Goal: Information Seeking & Learning: Learn about a topic

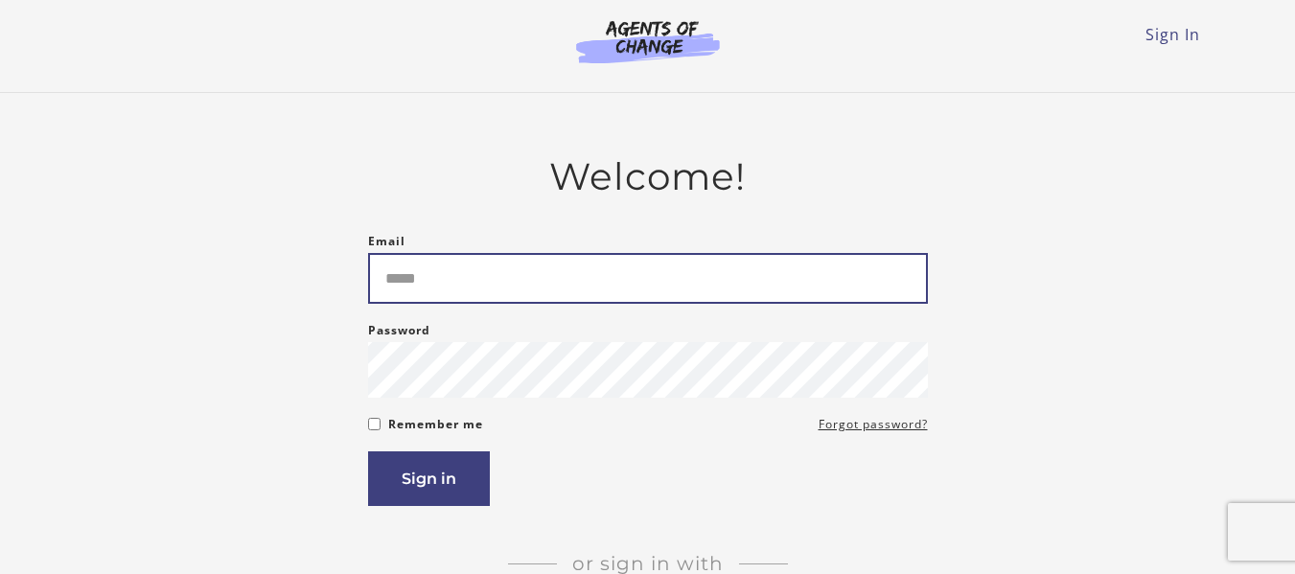
click at [557, 298] on input "Email" at bounding box center [648, 278] width 560 height 51
type input "**********"
click at [368, 451] on button "Sign in" at bounding box center [429, 478] width 122 height 55
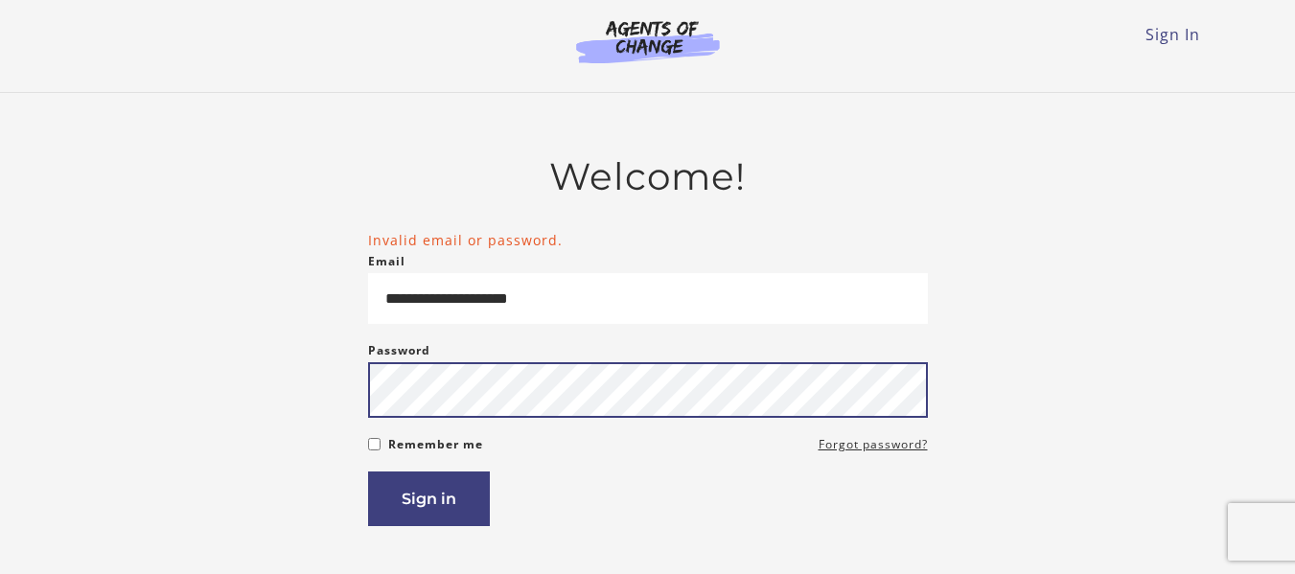
click at [368, 472] on button "Sign in" at bounding box center [429, 499] width 122 height 55
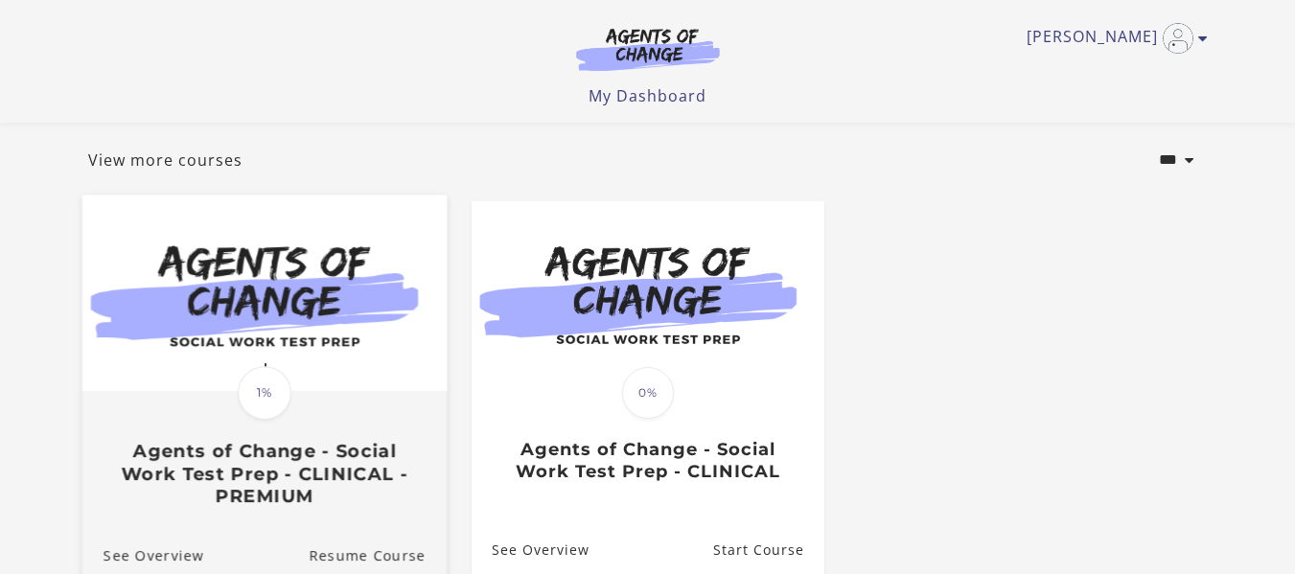
scroll to position [192, 0]
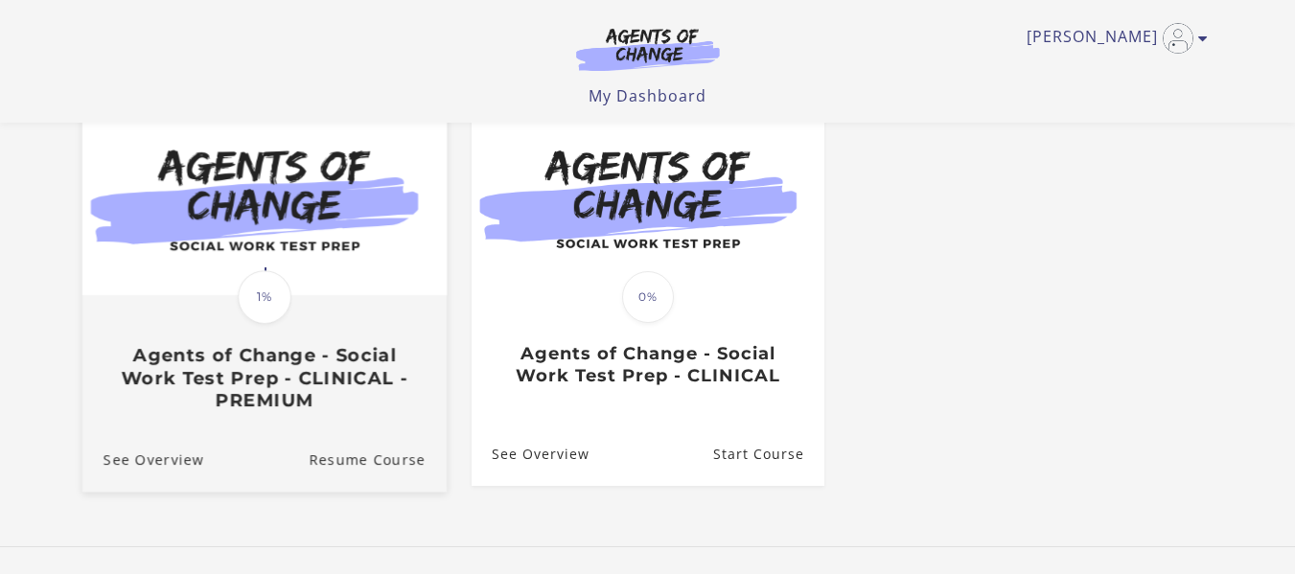
click at [199, 386] on h3 "Agents of Change - Social Work Test Prep - CLINICAL - PREMIUM" at bounding box center [264, 377] width 322 height 67
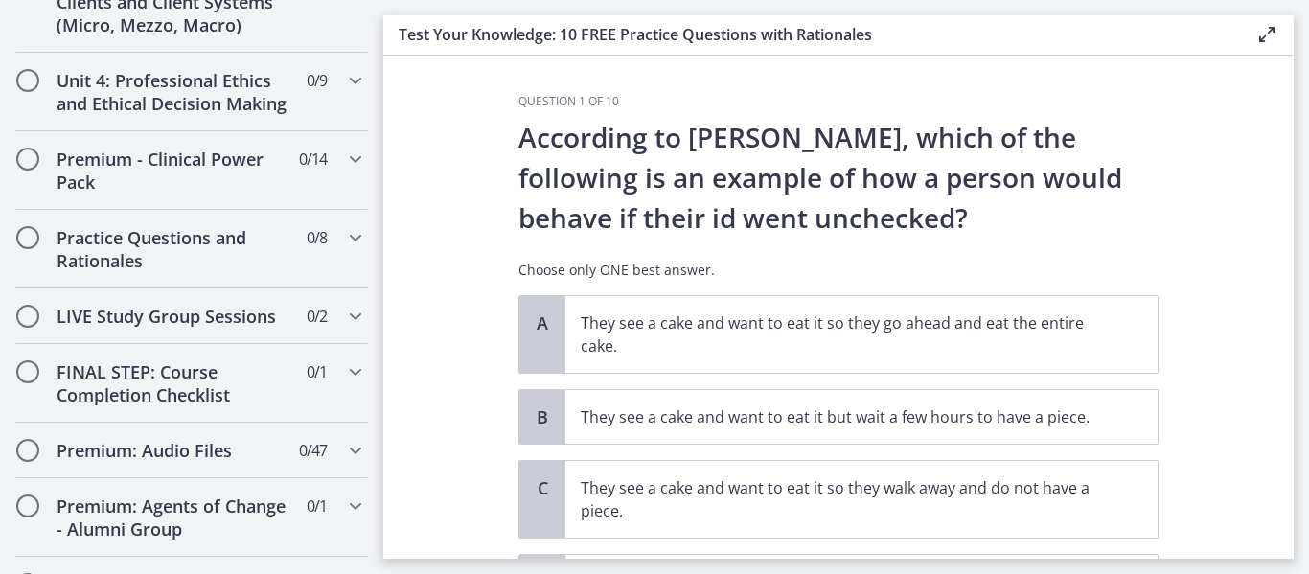
scroll to position [1461, 0]
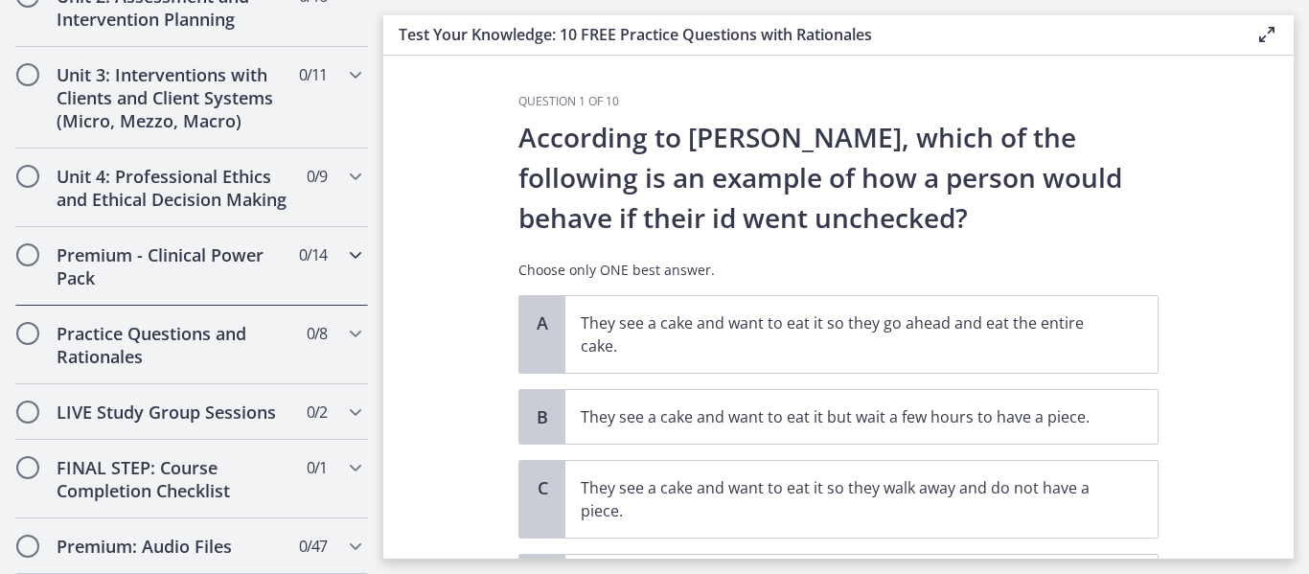
click at [344, 266] on icon "Chapters" at bounding box center [355, 254] width 23 height 23
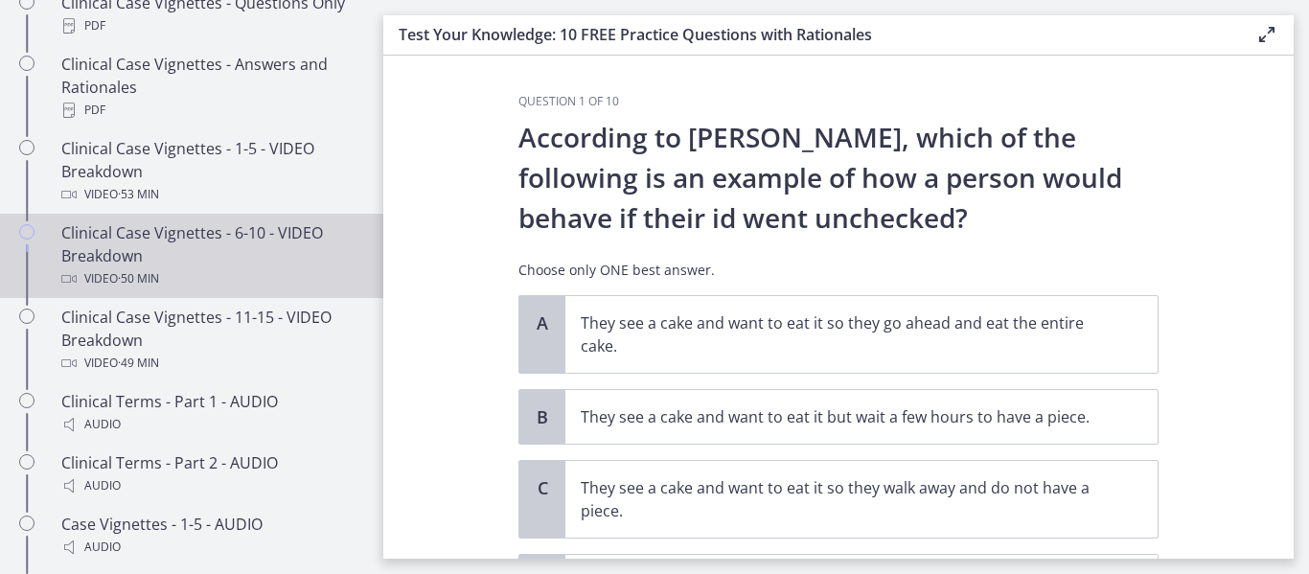
scroll to position [606, 0]
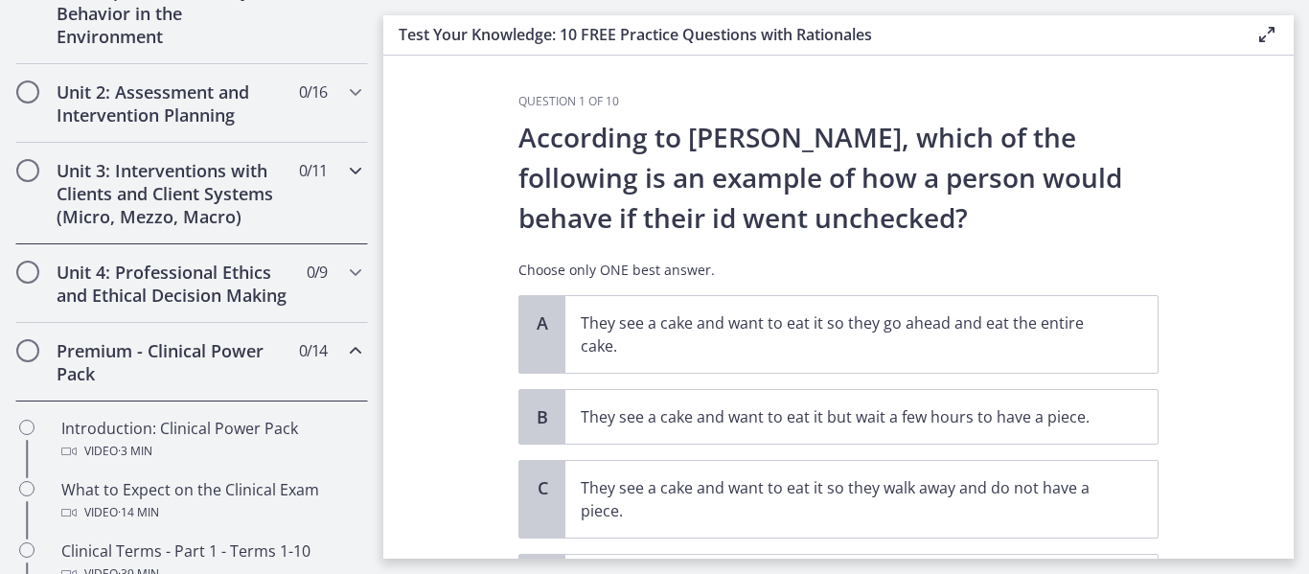
click at [327, 171] on div "Unit 3: Interventions with Clients and Client Systems (Micro, Mezzo, Macro) 0 /…" at bounding box center [191, 194] width 353 height 102
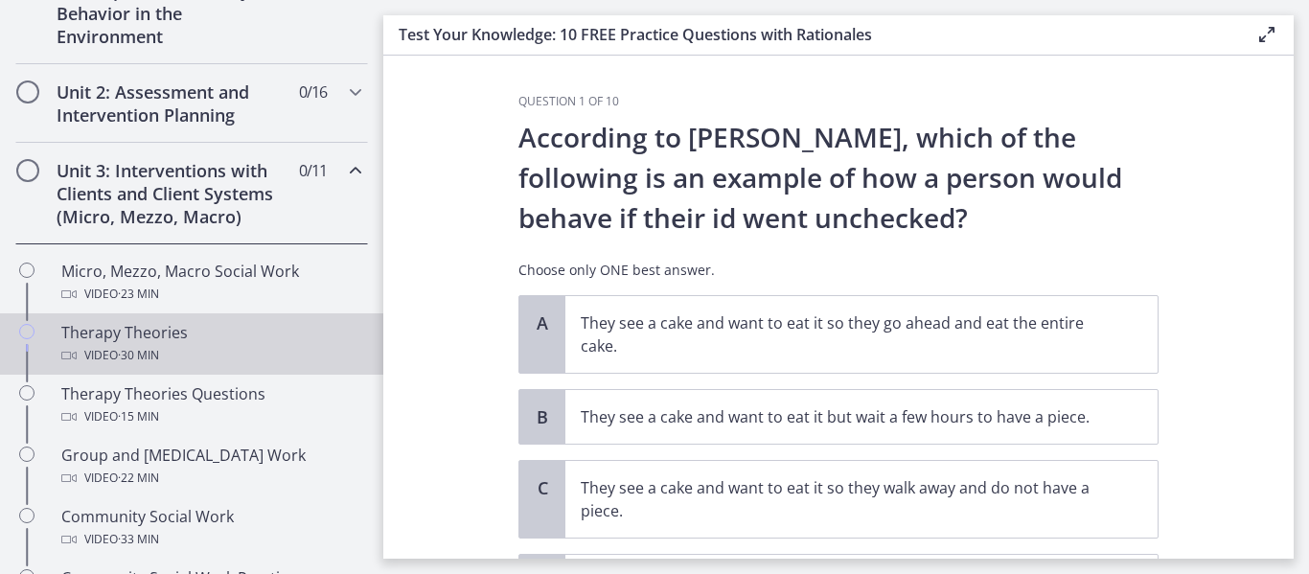
scroll to position [510, 0]
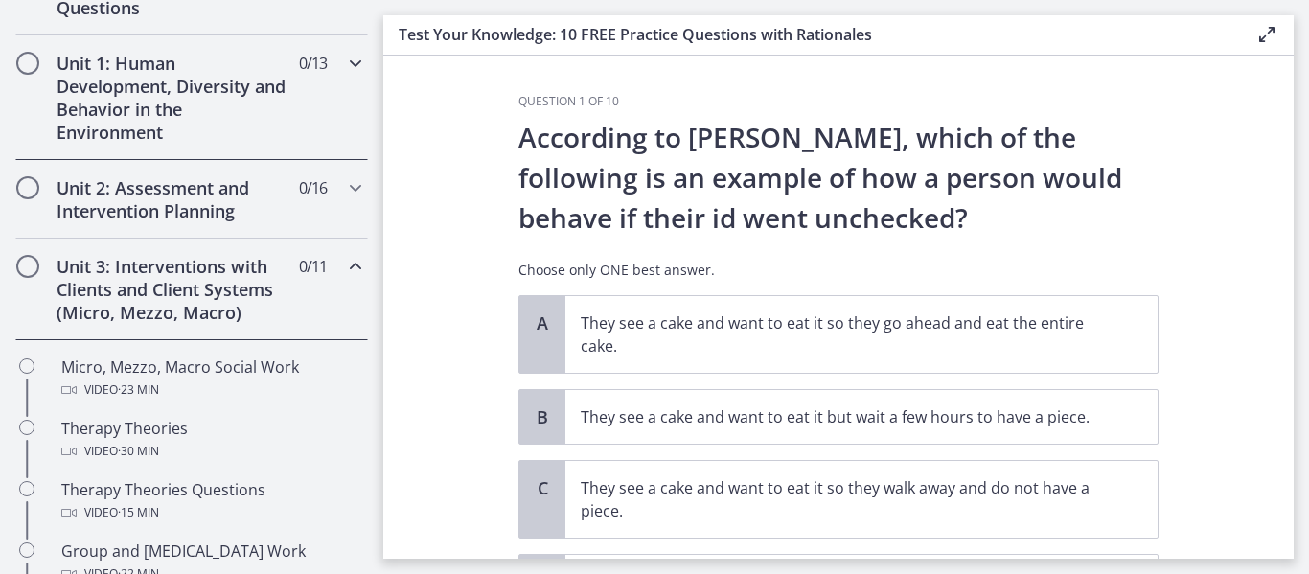
click at [344, 71] on icon "Chapters" at bounding box center [355, 63] width 23 height 23
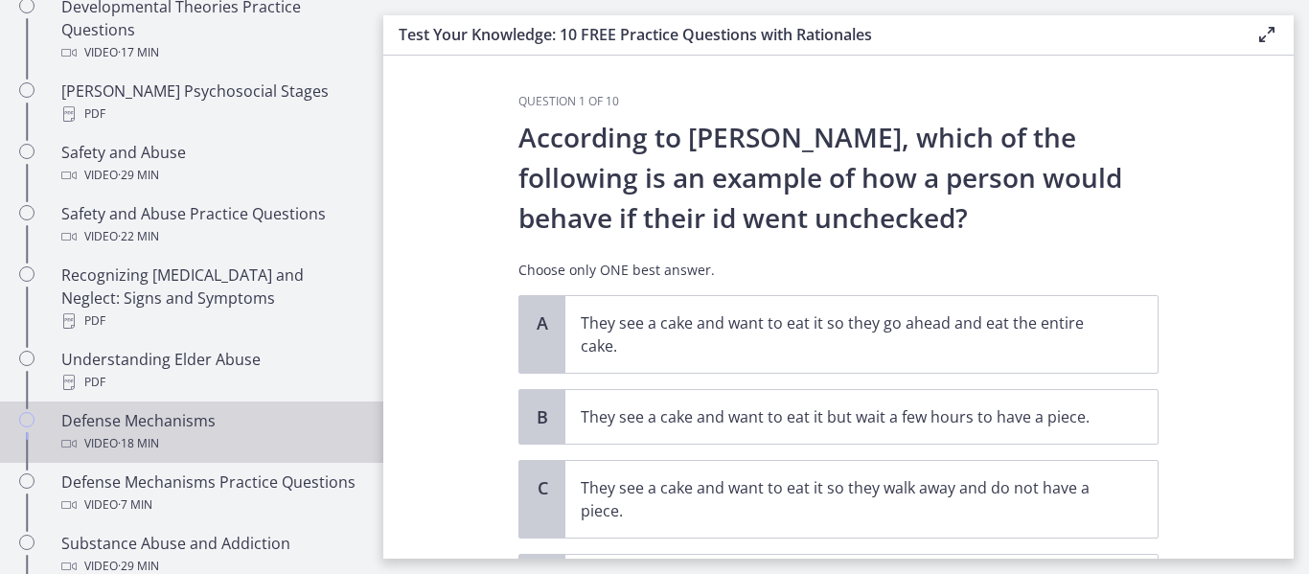
scroll to position [893, 0]
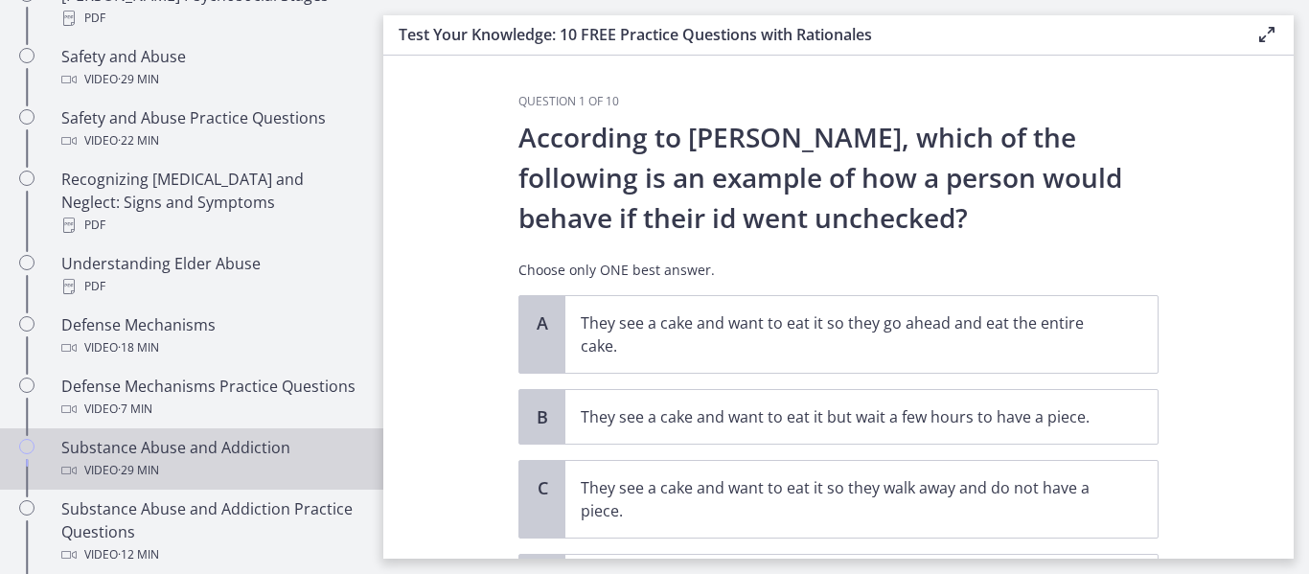
click at [225, 435] on link "Substance Abuse and Addiction Video · 29 min" at bounding box center [191, 458] width 383 height 61
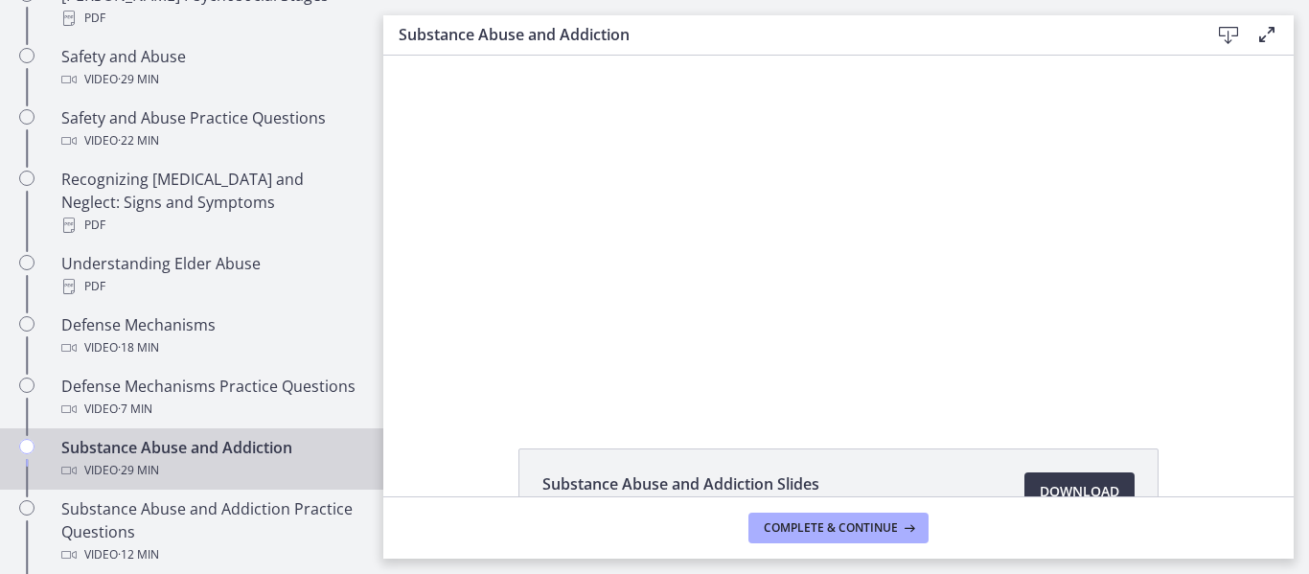
scroll to position [96, 0]
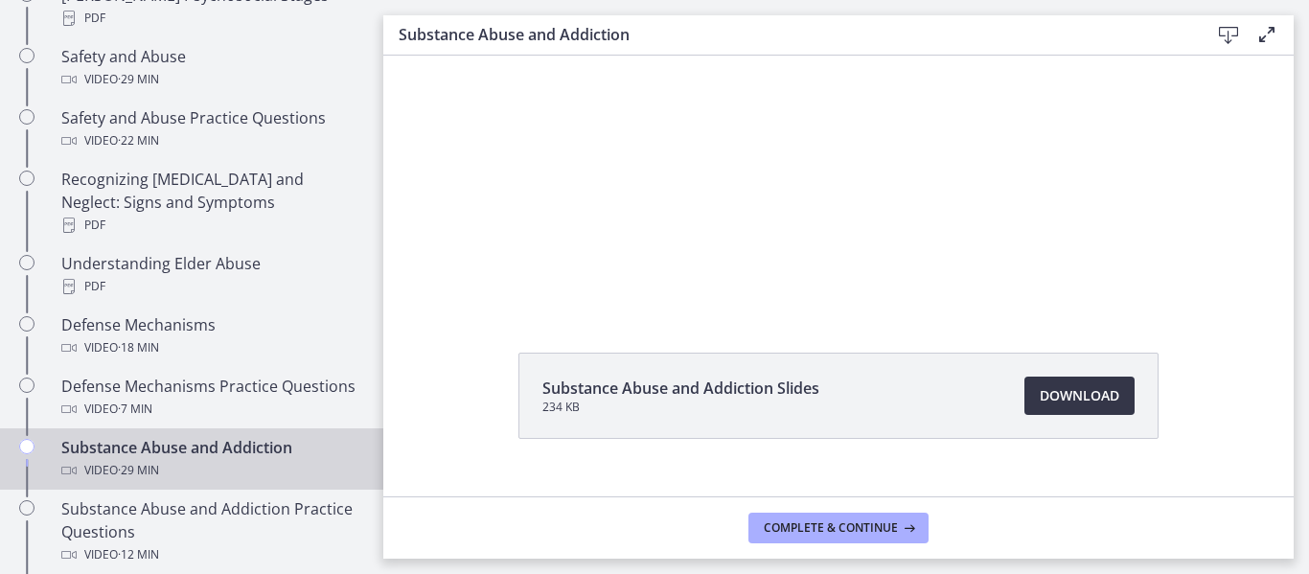
click at [1082, 405] on span "Download Opens in a new window" at bounding box center [1080, 395] width 80 height 23
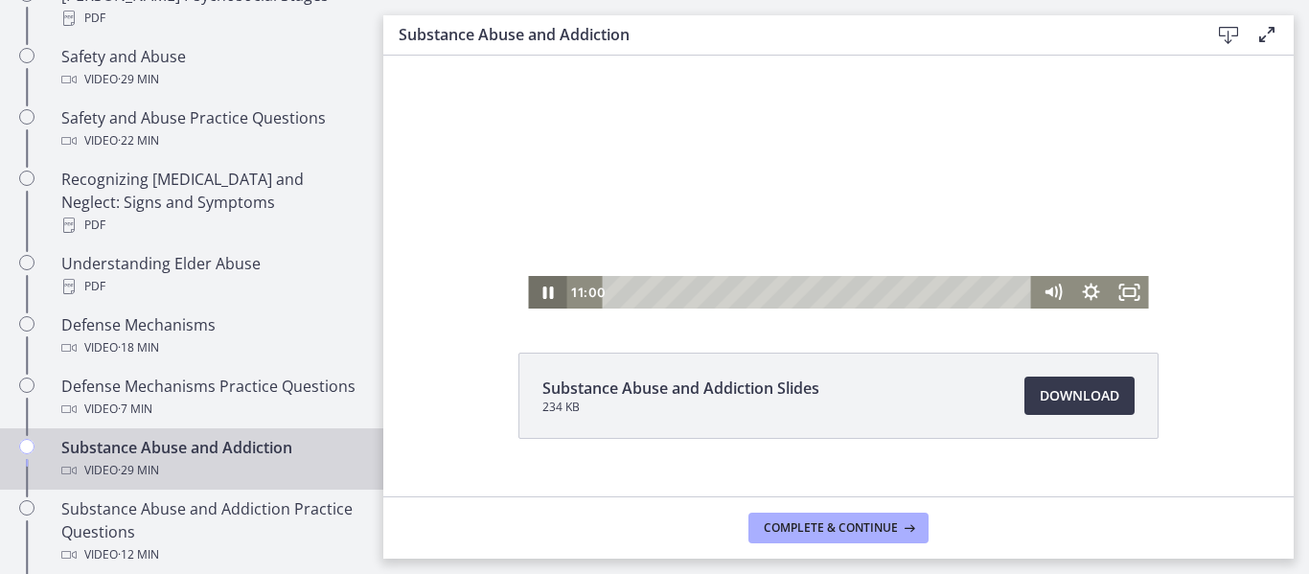
click at [529, 299] on icon "Pause" at bounding box center [547, 292] width 38 height 33
click at [544, 292] on icon "Pause" at bounding box center [547, 293] width 12 height 15
drag, startPoint x: 541, startPoint y: 294, endPoint x: 1220, endPoint y: 335, distance: 680.8
click at [544, 294] on icon "Play Video" at bounding box center [549, 292] width 10 height 13
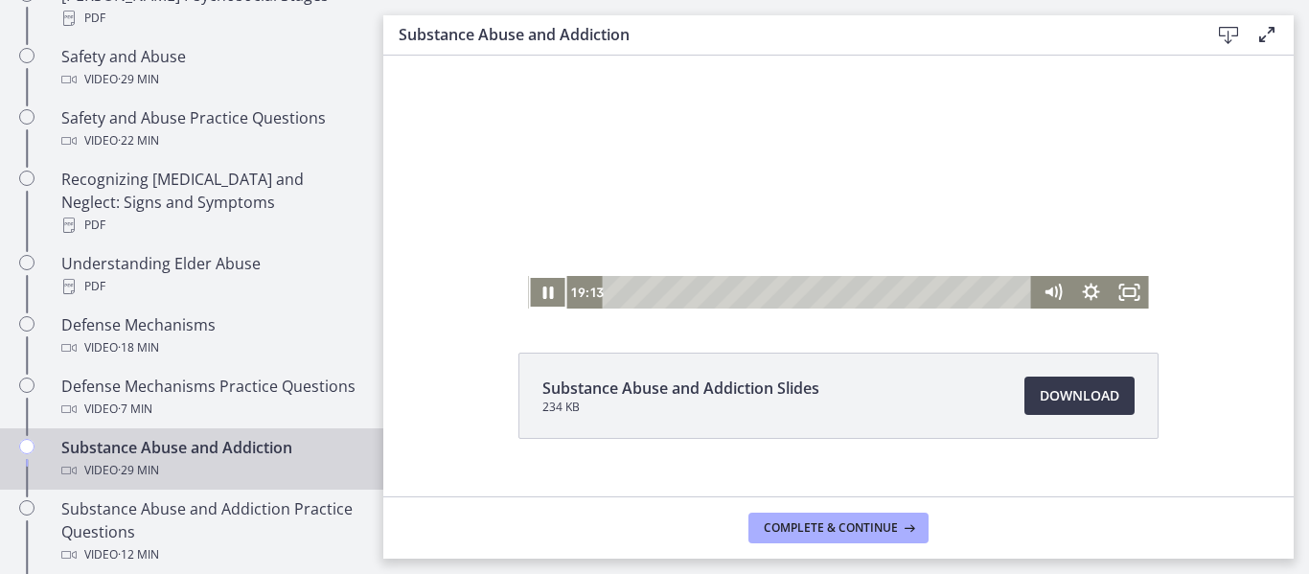
scroll to position [0, 0]
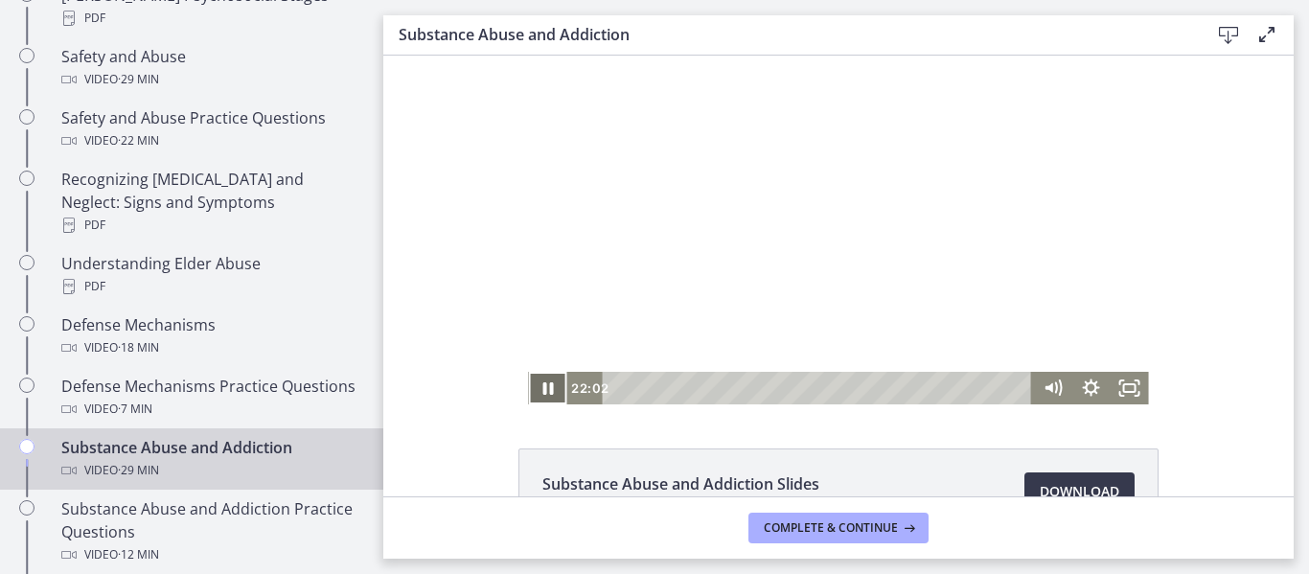
click at [538, 380] on icon "Pause" at bounding box center [547, 388] width 38 height 33
click at [535, 395] on icon "Play Video" at bounding box center [549, 388] width 46 height 39
click at [541, 382] on icon "Pause" at bounding box center [547, 388] width 46 height 39
click at [546, 378] on icon "Play Video" at bounding box center [549, 388] width 38 height 33
click at [544, 395] on icon "Pause" at bounding box center [547, 388] width 11 height 12
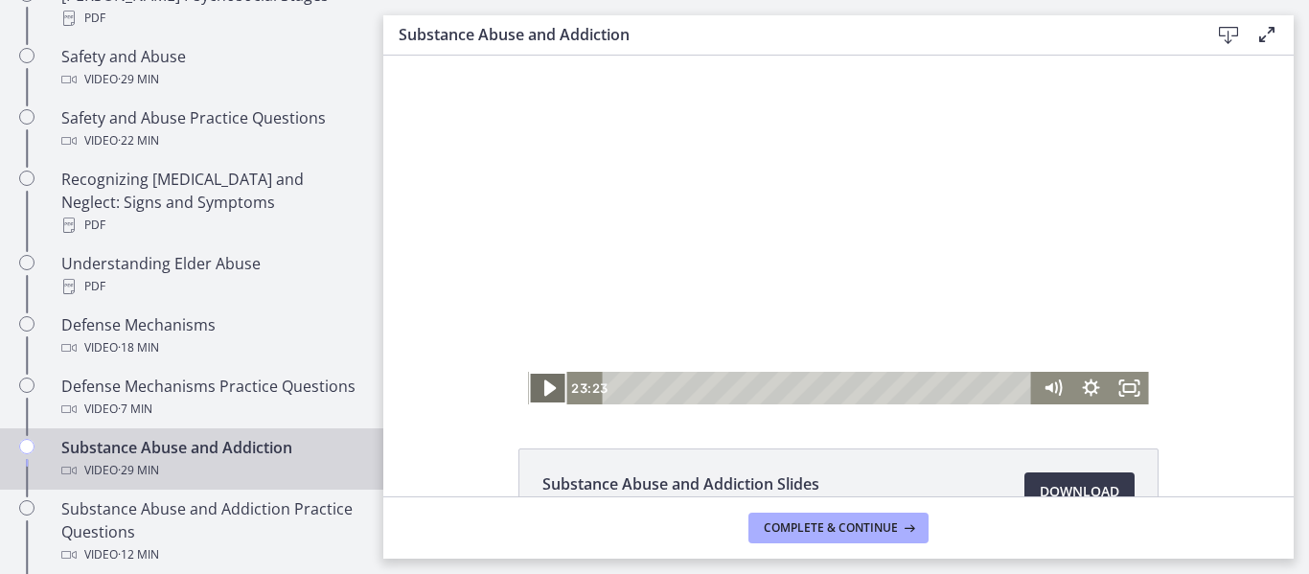
click at [537, 378] on icon "Play Video" at bounding box center [549, 388] width 46 height 39
click at [537, 378] on icon "Pause" at bounding box center [547, 388] width 38 height 33
click at [535, 384] on icon "Play Video" at bounding box center [549, 388] width 38 height 33
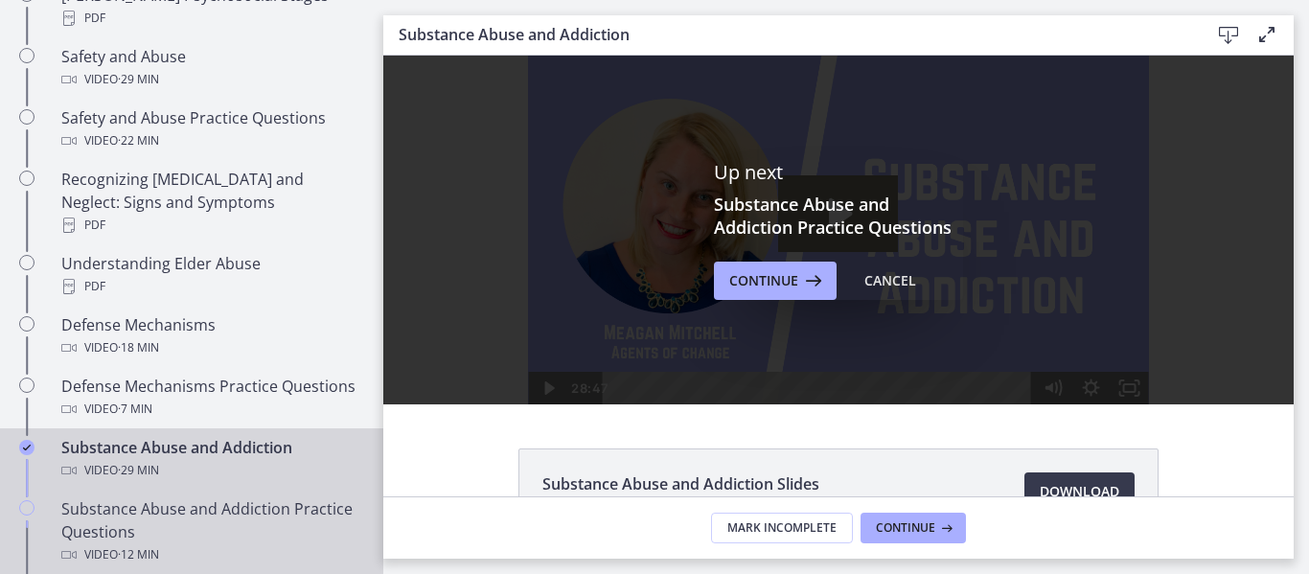
drag, startPoint x: 150, startPoint y: 534, endPoint x: 220, endPoint y: 535, distance: 70.0
click at [150, 534] on div "Substance Abuse and Addiction Practice Questions Video · 12 min" at bounding box center [210, 531] width 299 height 69
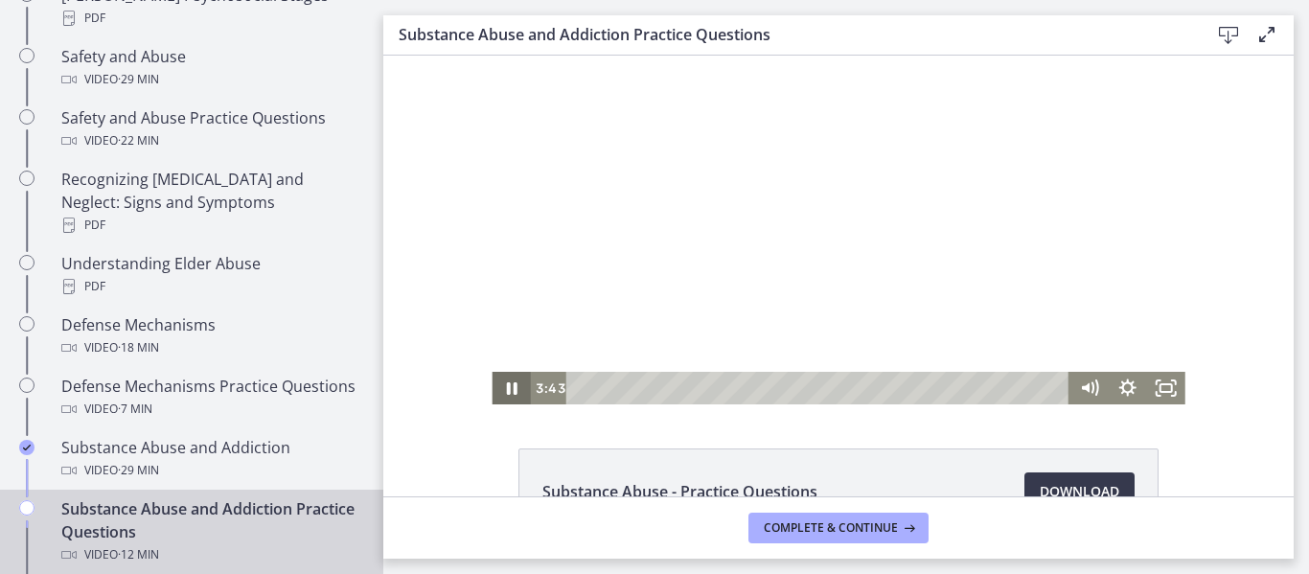
click at [503, 385] on icon "Pause" at bounding box center [511, 388] width 38 height 33
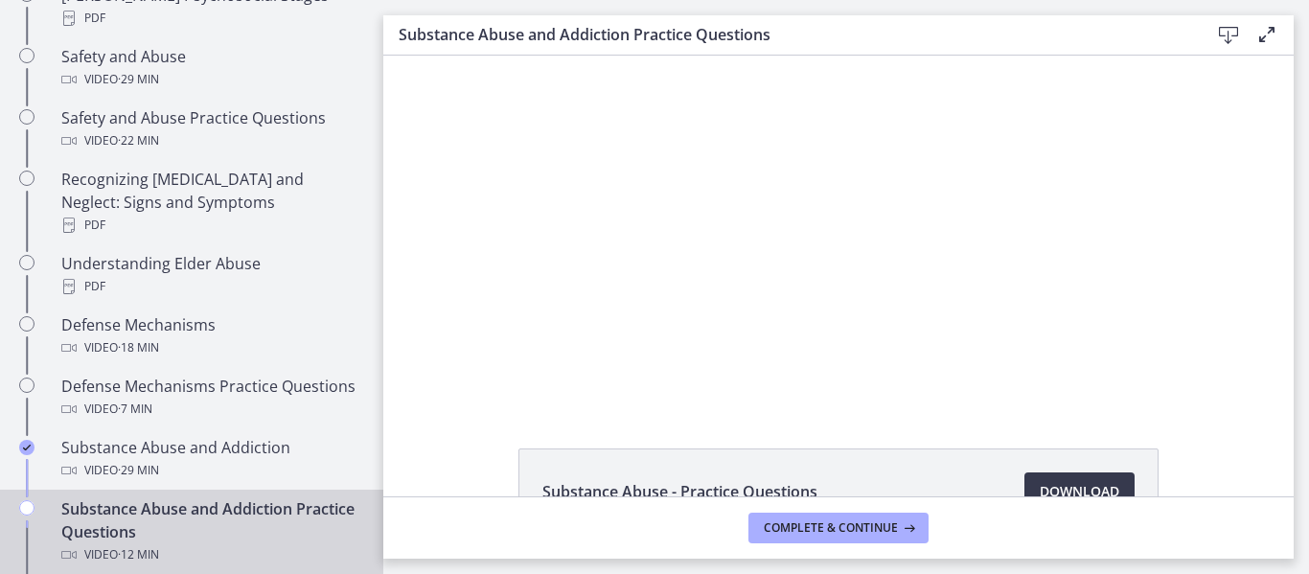
click at [1268, 36] on icon at bounding box center [1267, 34] width 23 height 23
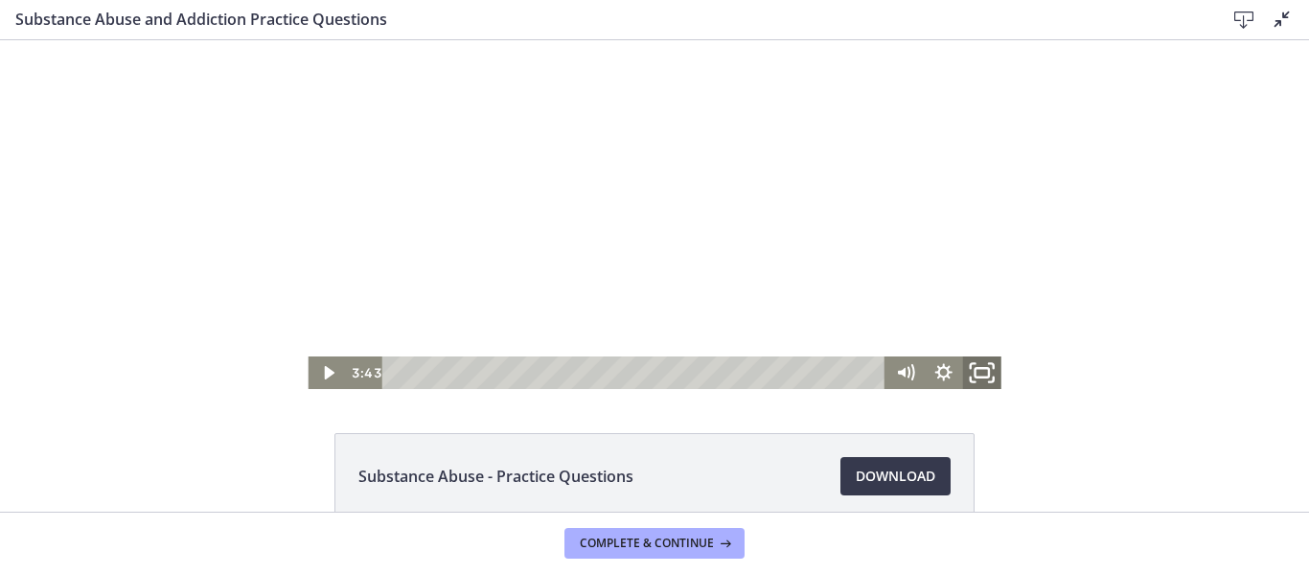
click at [976, 375] on rect "Fullscreen" at bounding box center [982, 373] width 13 height 10
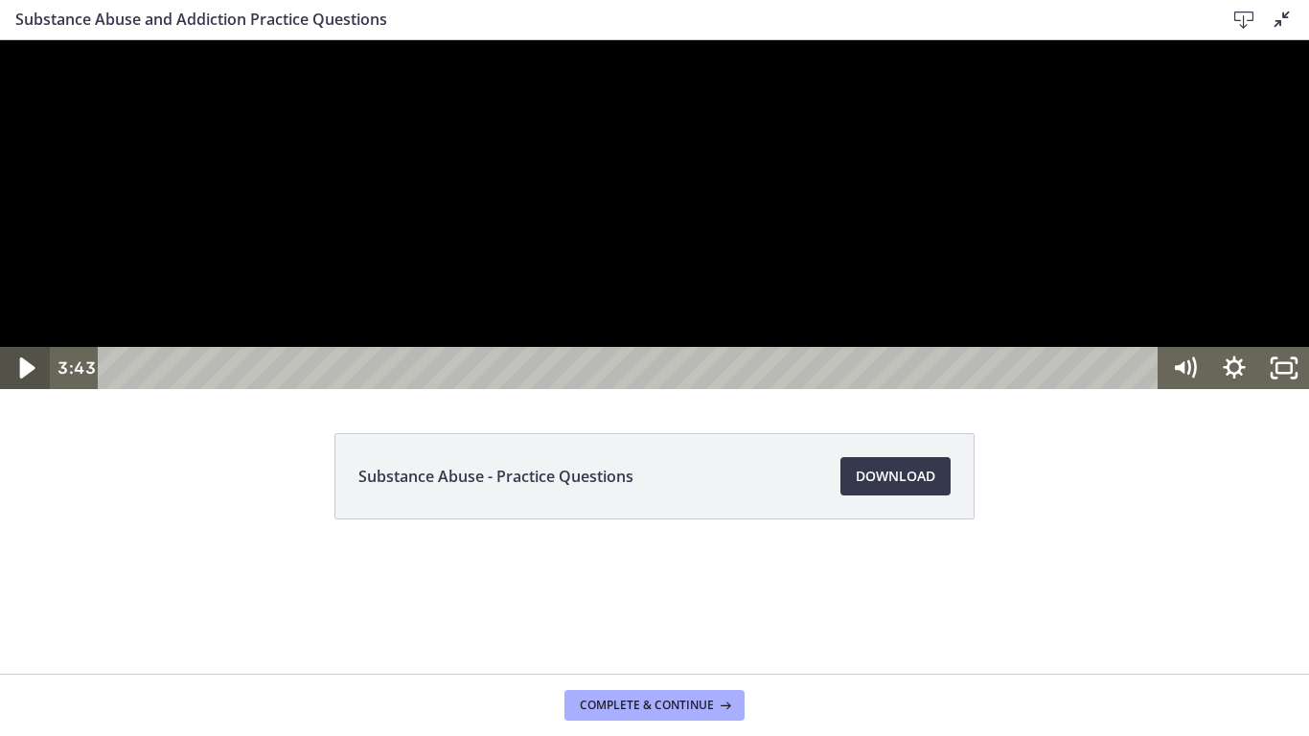
click at [27, 394] on icon "Play Video" at bounding box center [26, 368] width 59 height 51
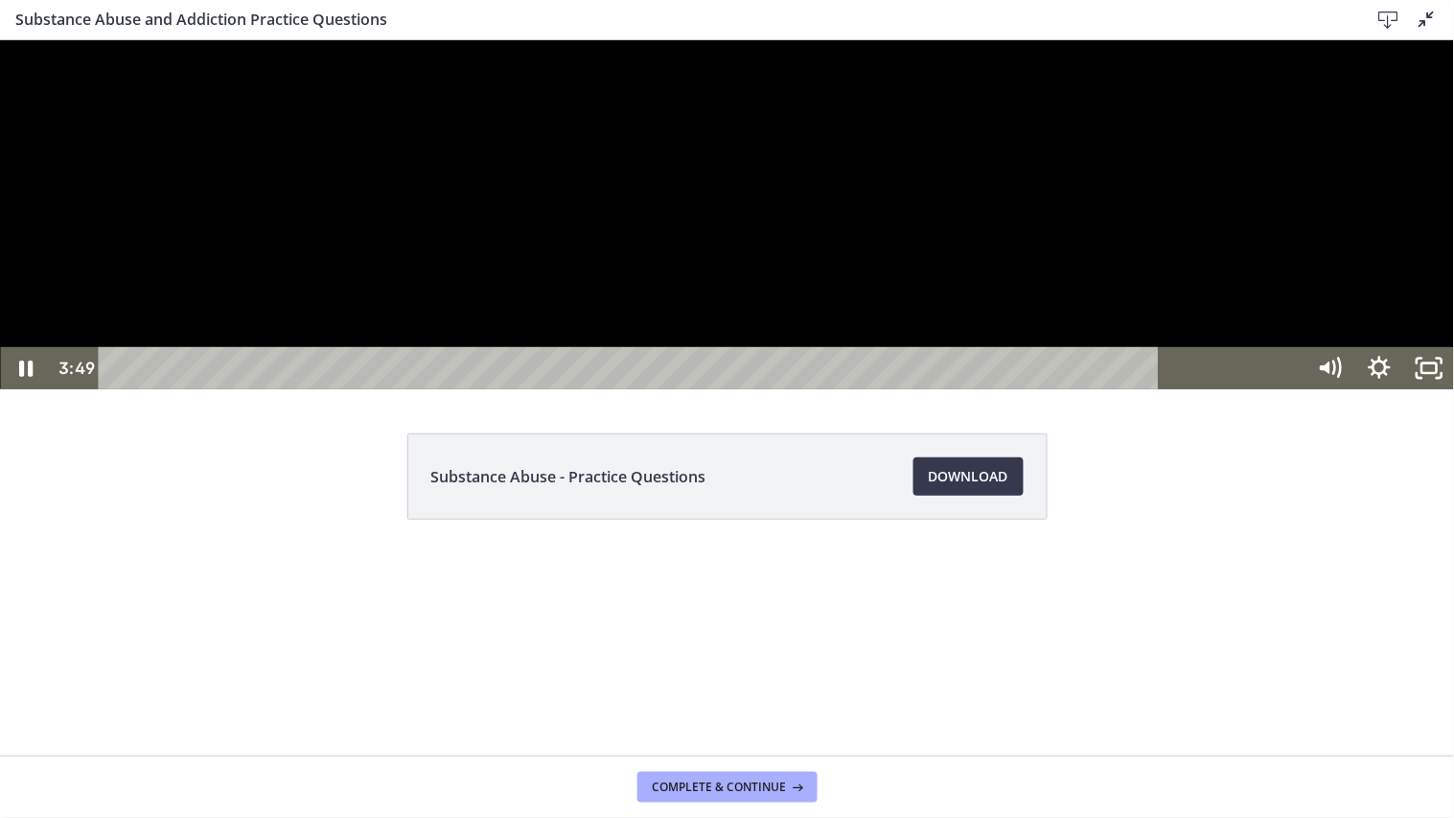
scroll to position [893, 0]
click at [36, 388] on icon "Pause" at bounding box center [25, 367] width 50 height 42
click at [22, 376] on icon "Play Video" at bounding box center [26, 366] width 12 height 17
click at [17, 393] on icon "Pause" at bounding box center [24, 367] width 59 height 51
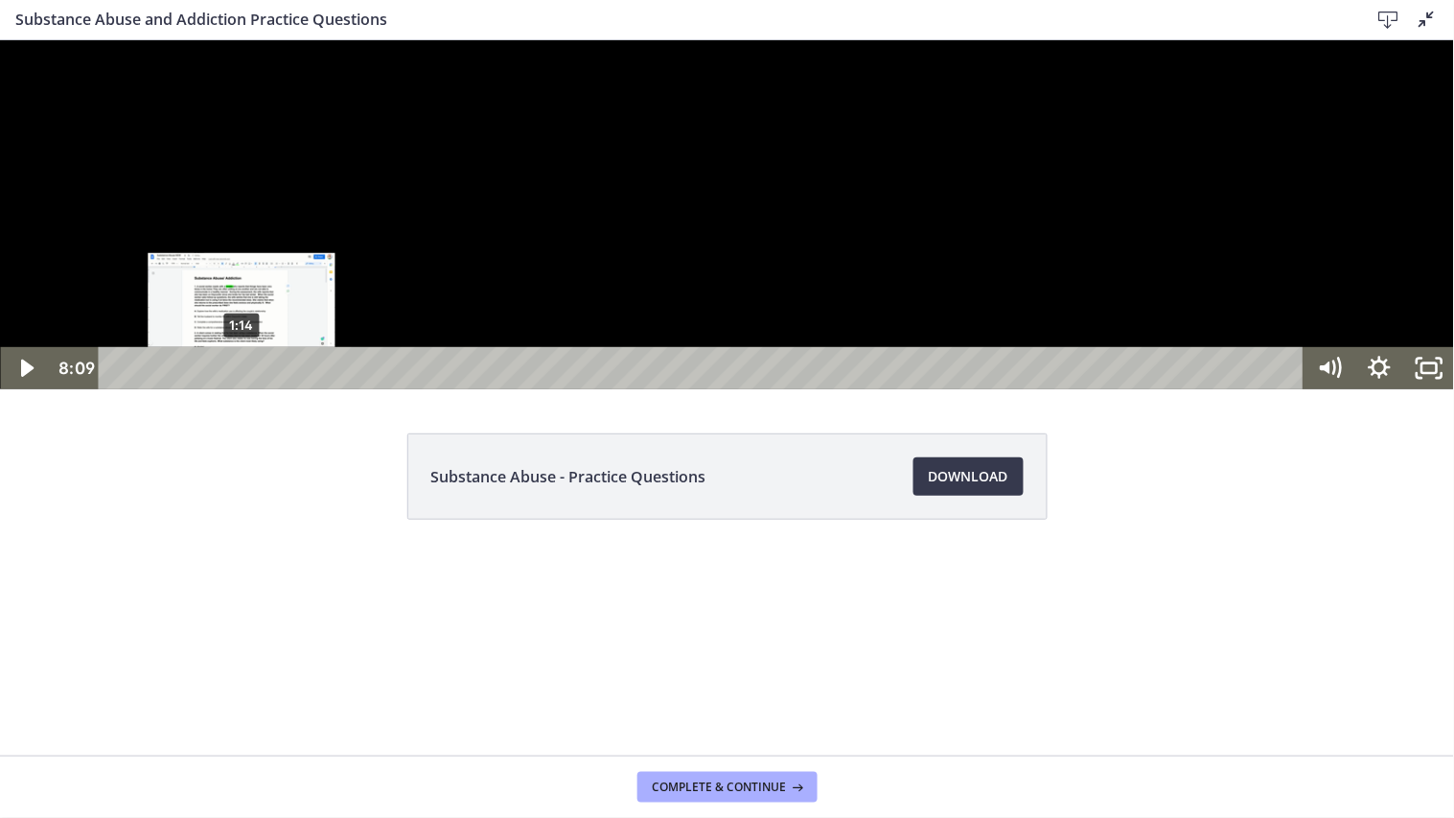
click at [0, 346] on button "Play Video" at bounding box center [25, 367] width 50 height 42
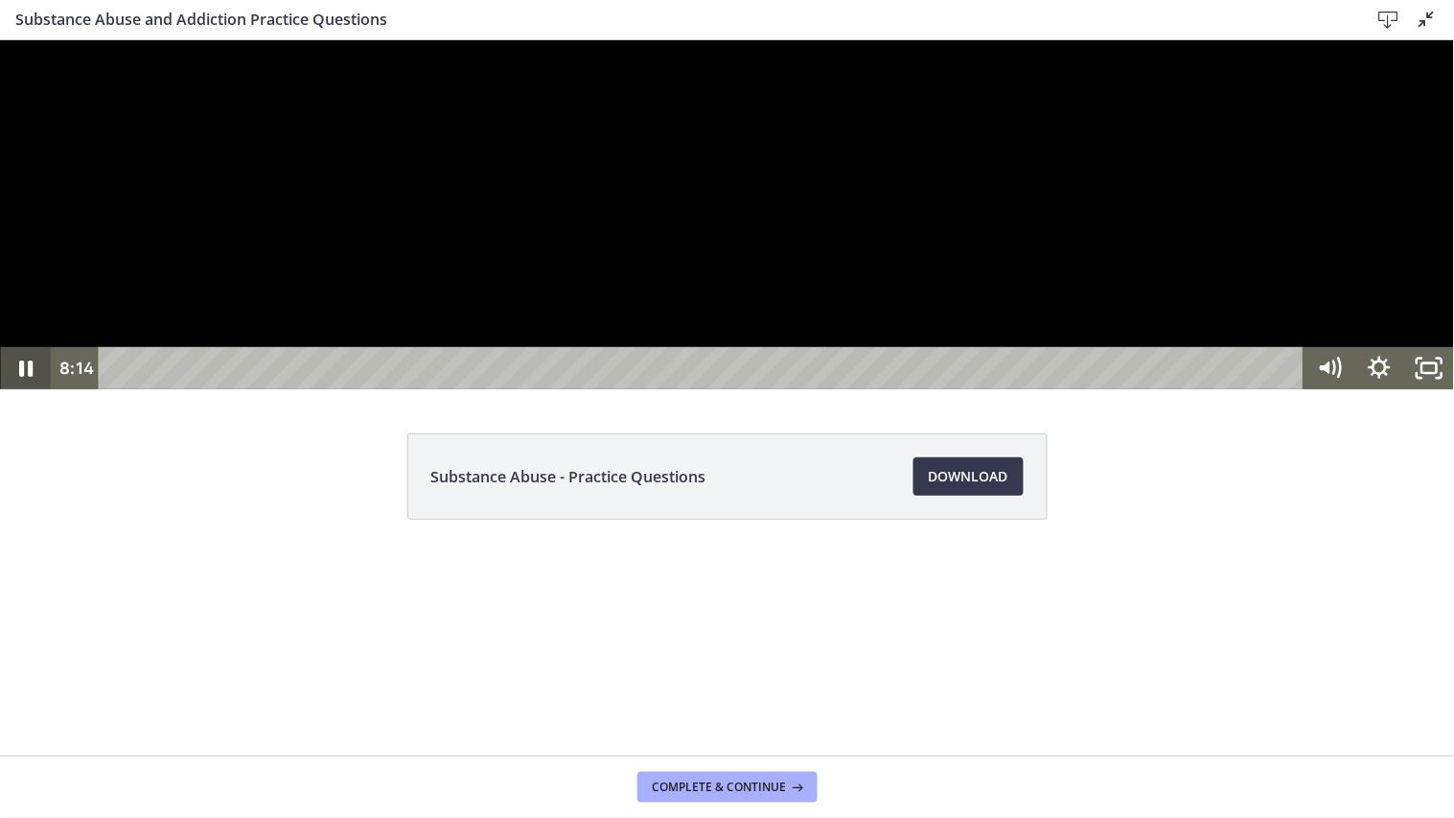
click at [30, 376] on icon "Pause" at bounding box center [25, 367] width 13 height 16
click at [13, 393] on icon "Play Video" at bounding box center [26, 367] width 59 height 51
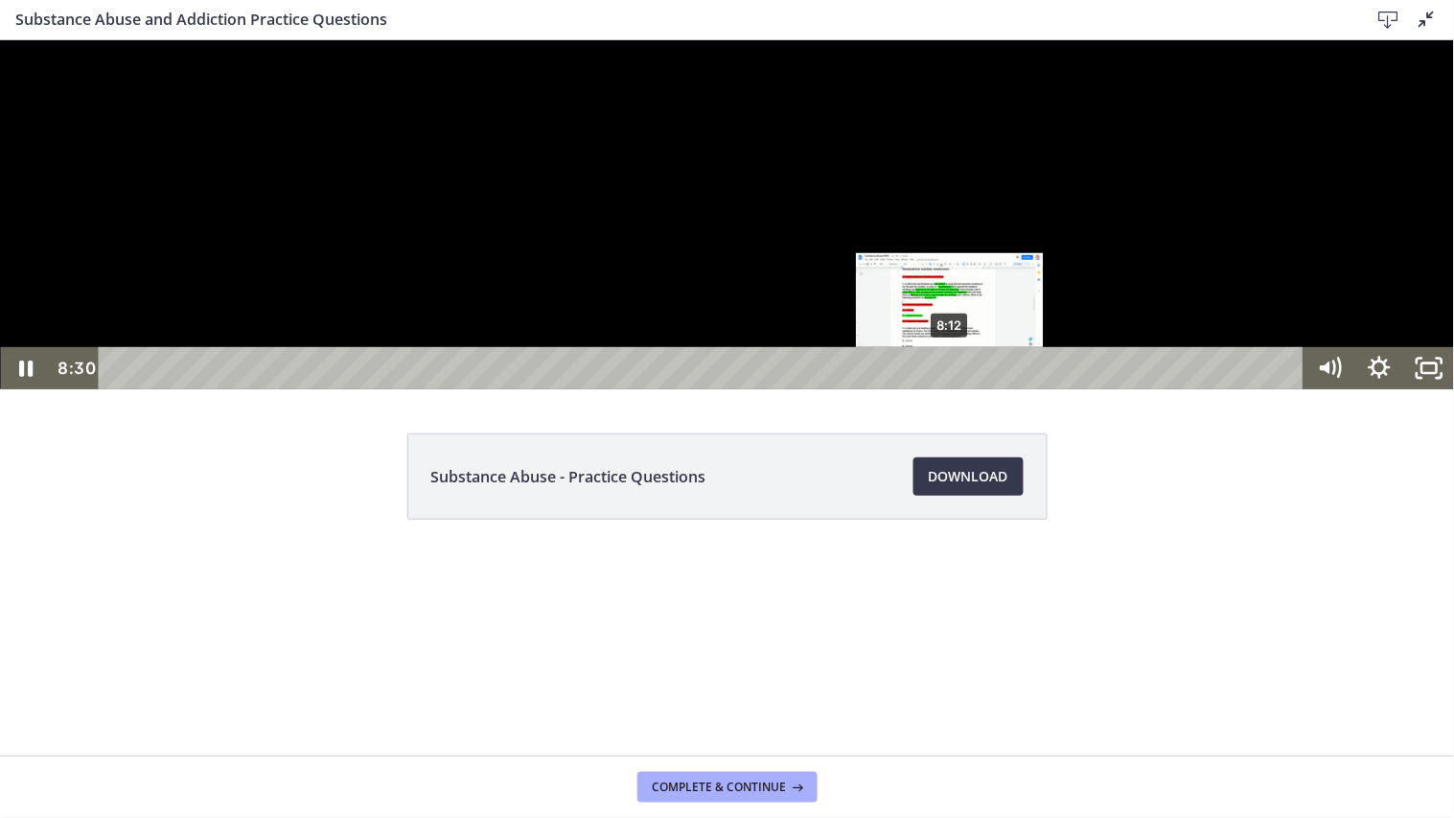
click at [951, 388] on div "8:12" at bounding box center [704, 367] width 1175 height 42
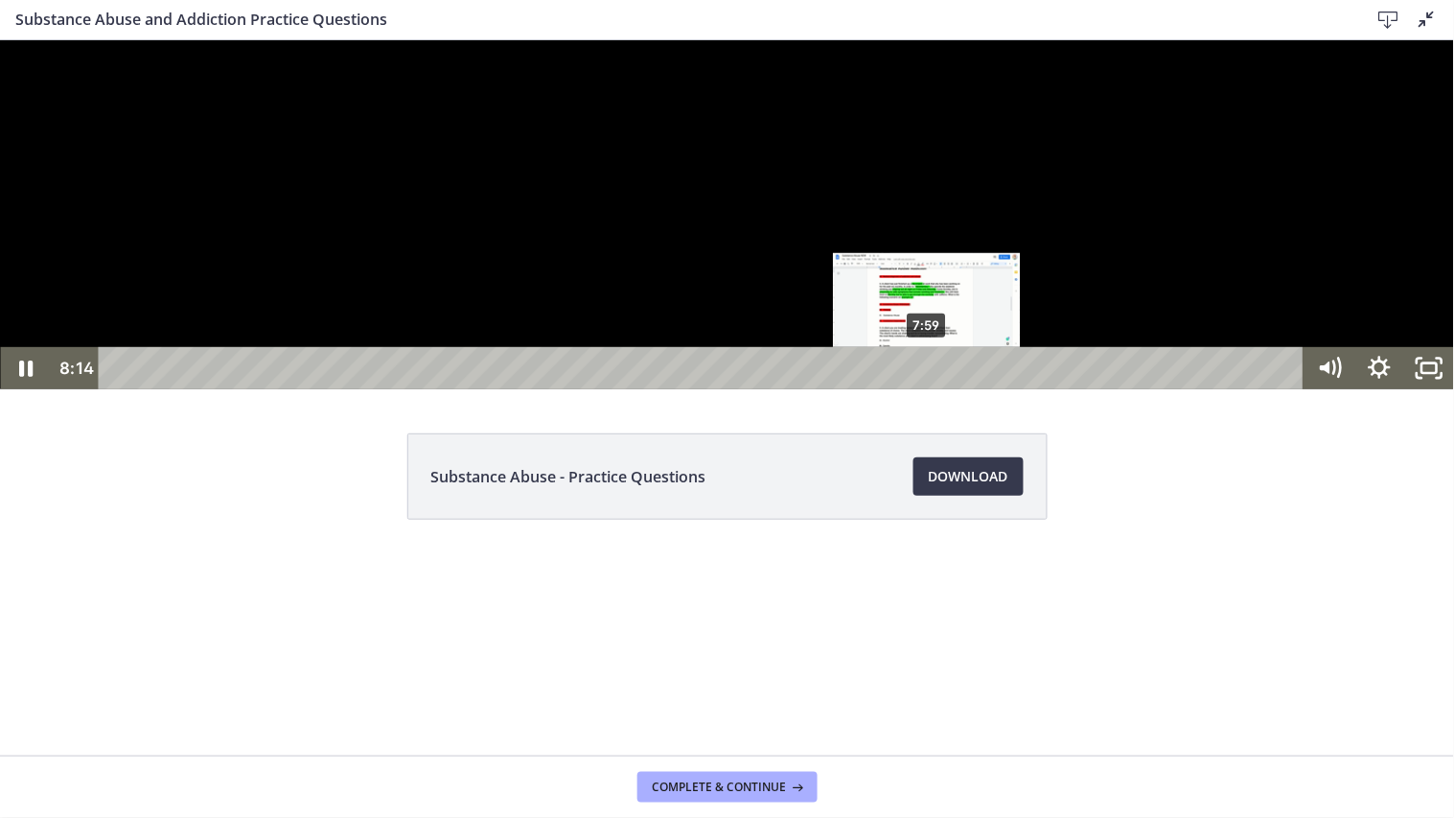
click at [928, 388] on div "7:59" at bounding box center [704, 367] width 1175 height 42
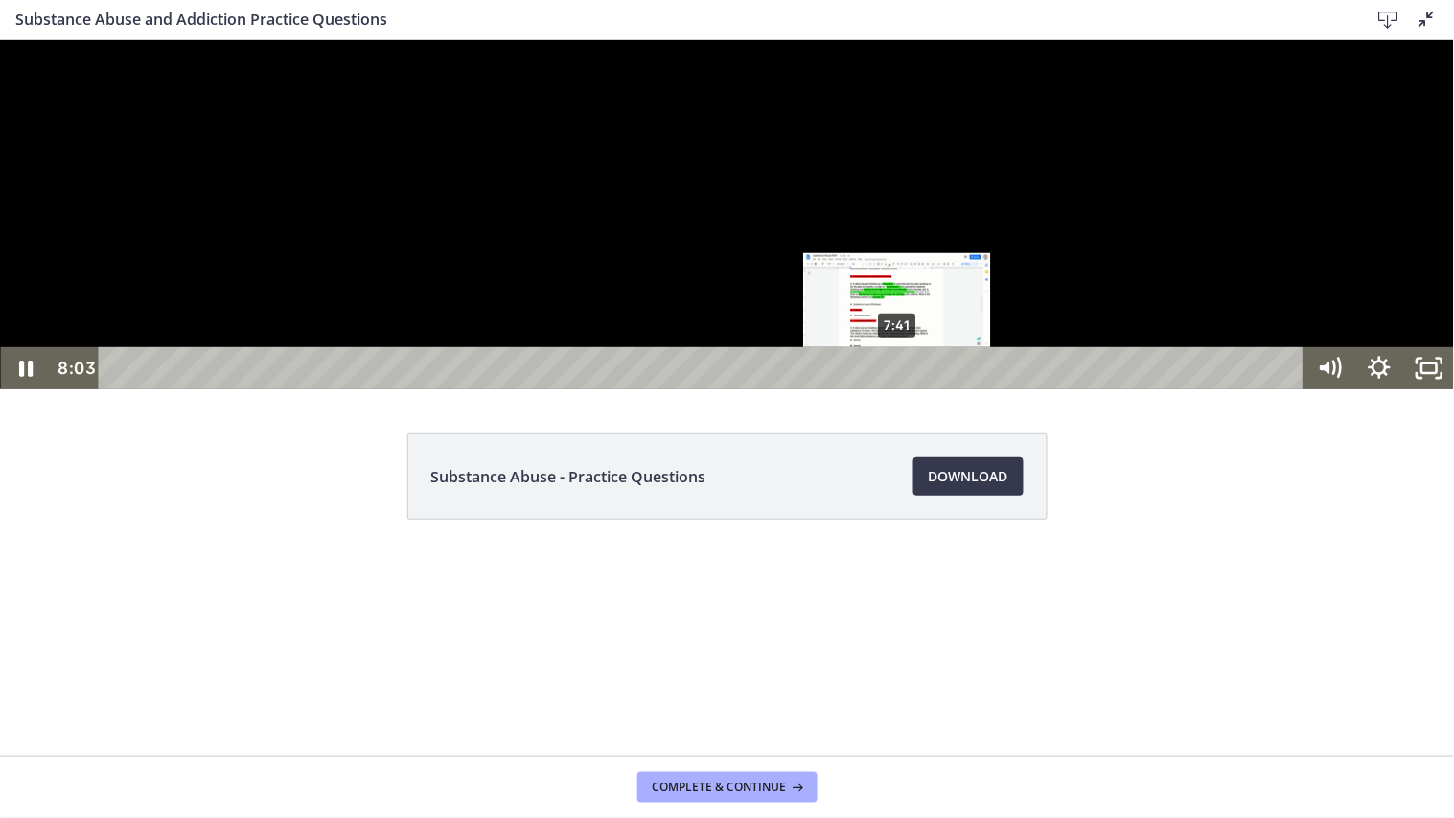
click at [898, 388] on div "7:41" at bounding box center [704, 367] width 1175 height 42
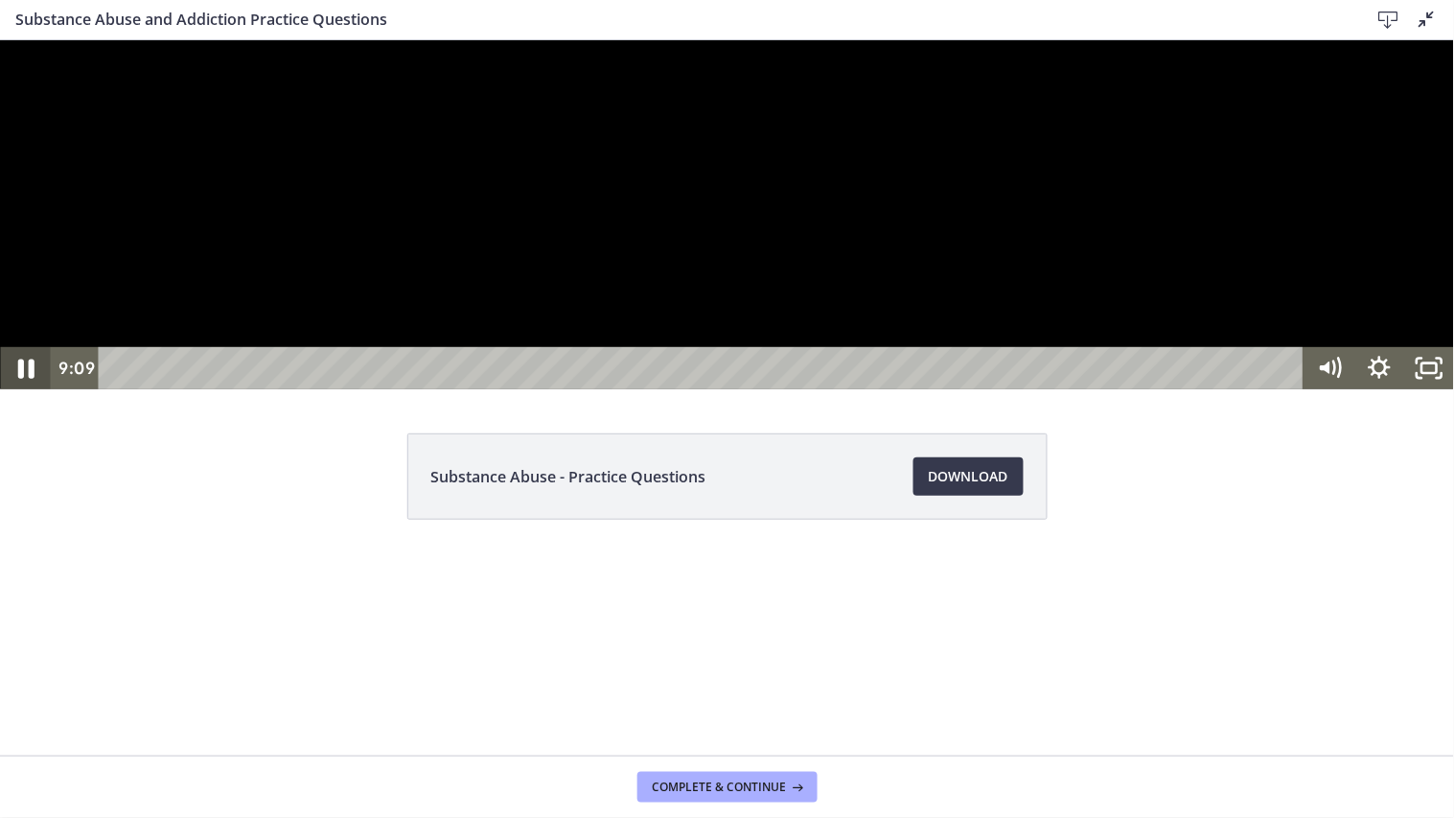
click at [25, 393] on icon "Pause" at bounding box center [24, 367] width 59 height 51
click at [22, 388] on icon "Play Video" at bounding box center [27, 367] width 50 height 42
click at [13, 388] on icon "Pause" at bounding box center [25, 367] width 50 height 42
click at [21, 376] on icon "Play Video" at bounding box center [26, 366] width 12 height 17
click at [21, 378] on icon "Pause" at bounding box center [25, 367] width 16 height 19
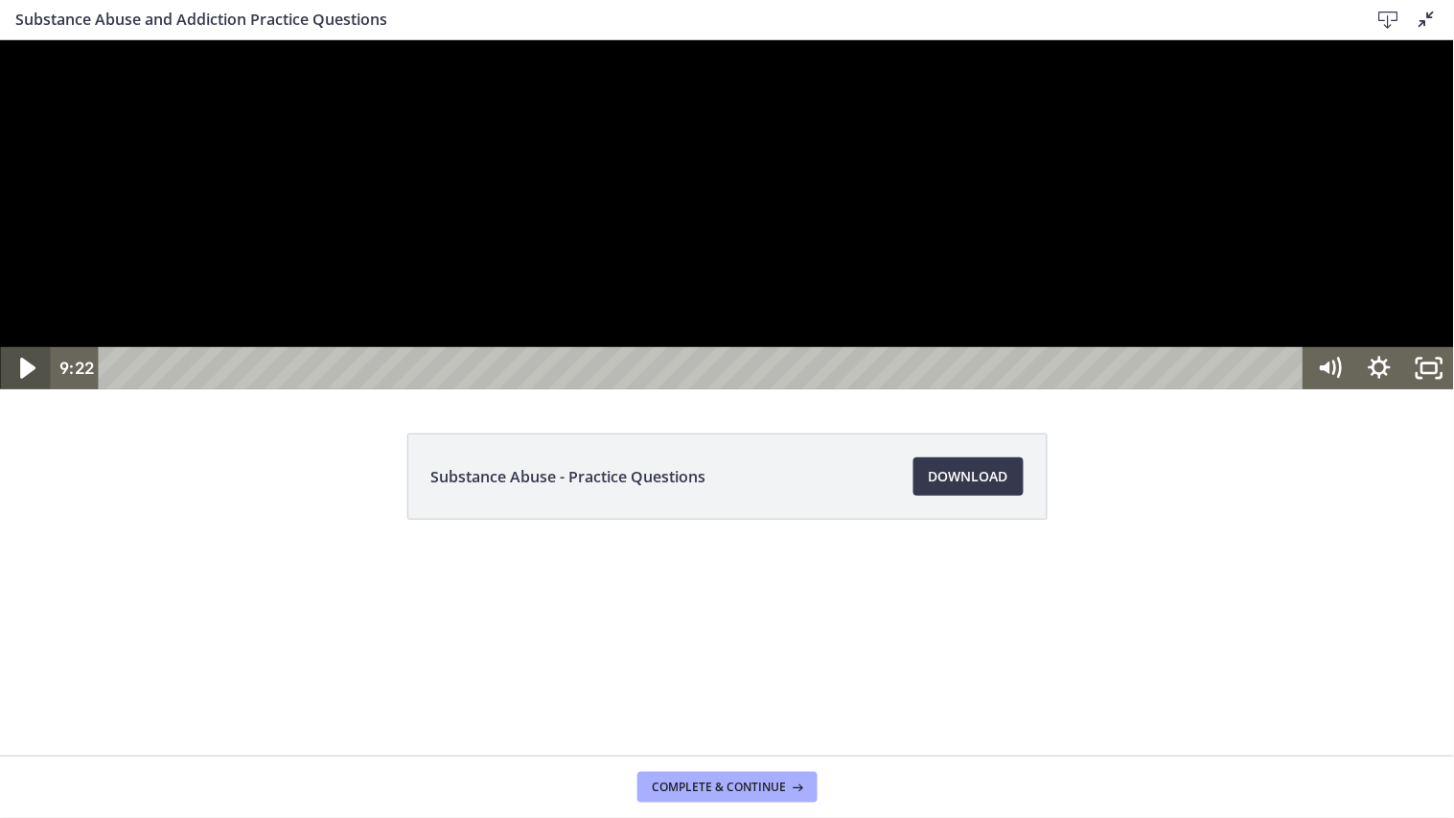
click at [34, 393] on icon "Play Video" at bounding box center [26, 367] width 59 height 51
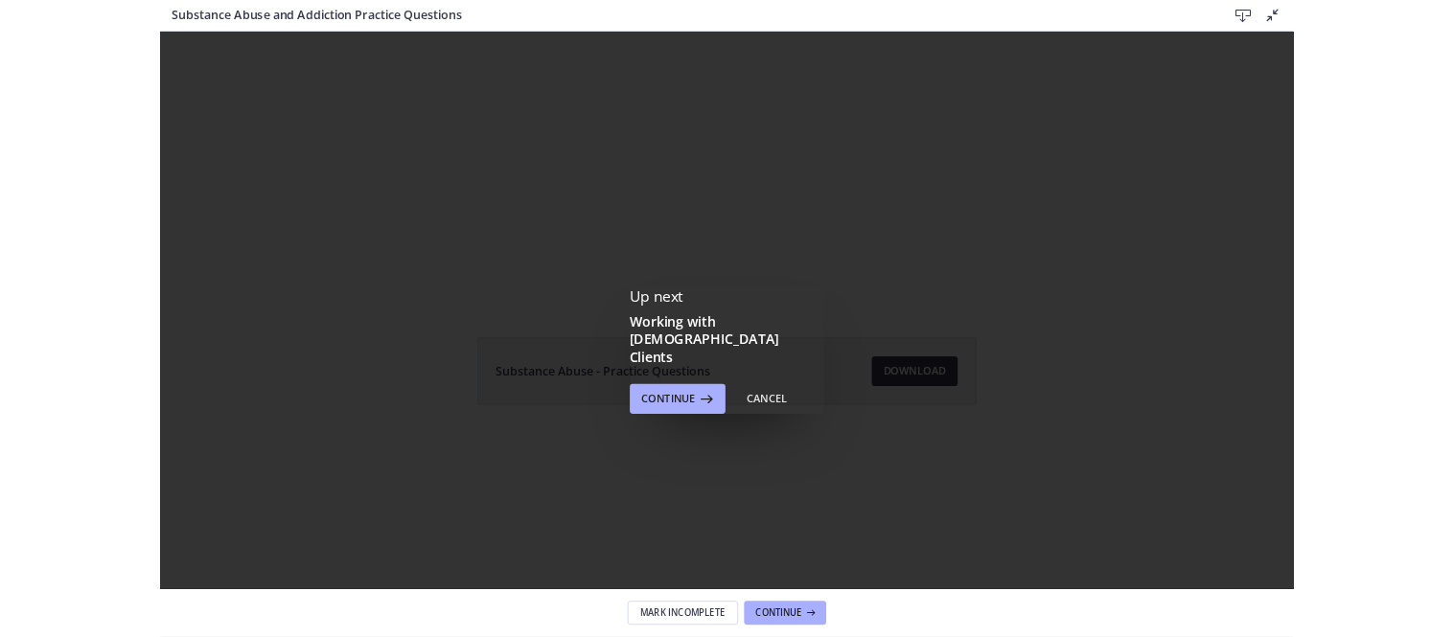
scroll to position [0, 0]
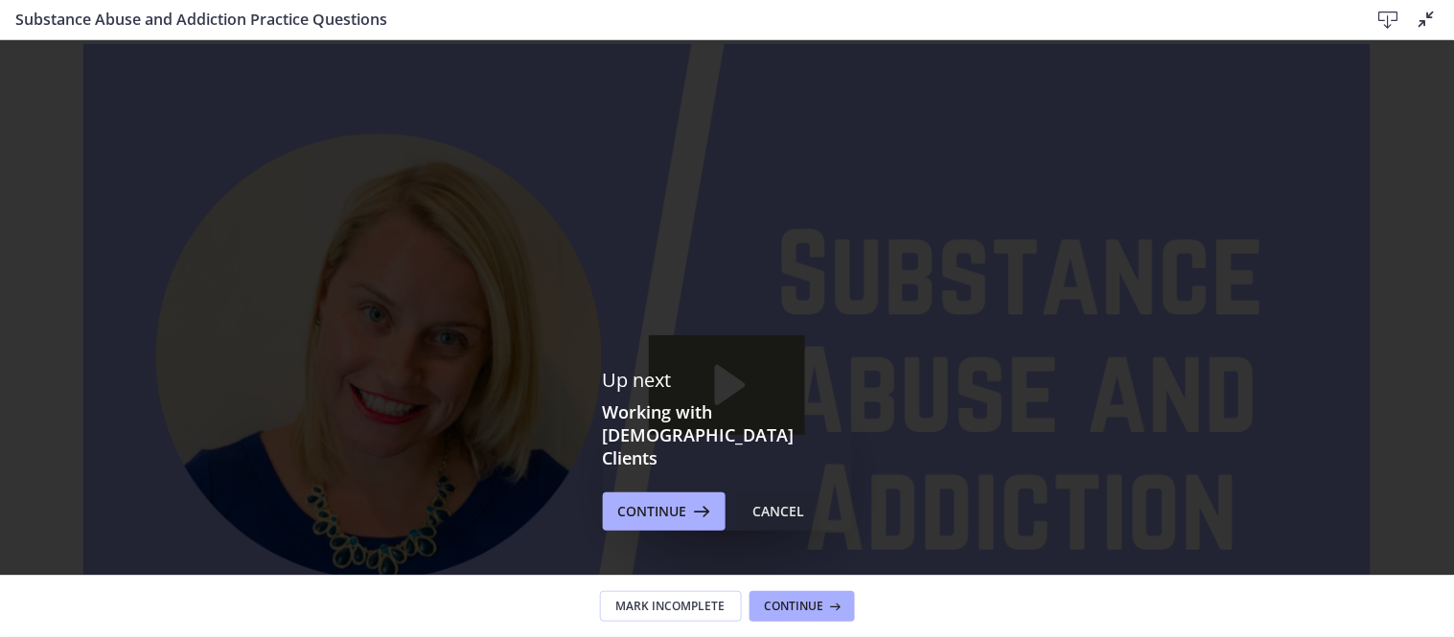
click at [759, 500] on div "Cancel" at bounding box center [779, 511] width 52 height 23
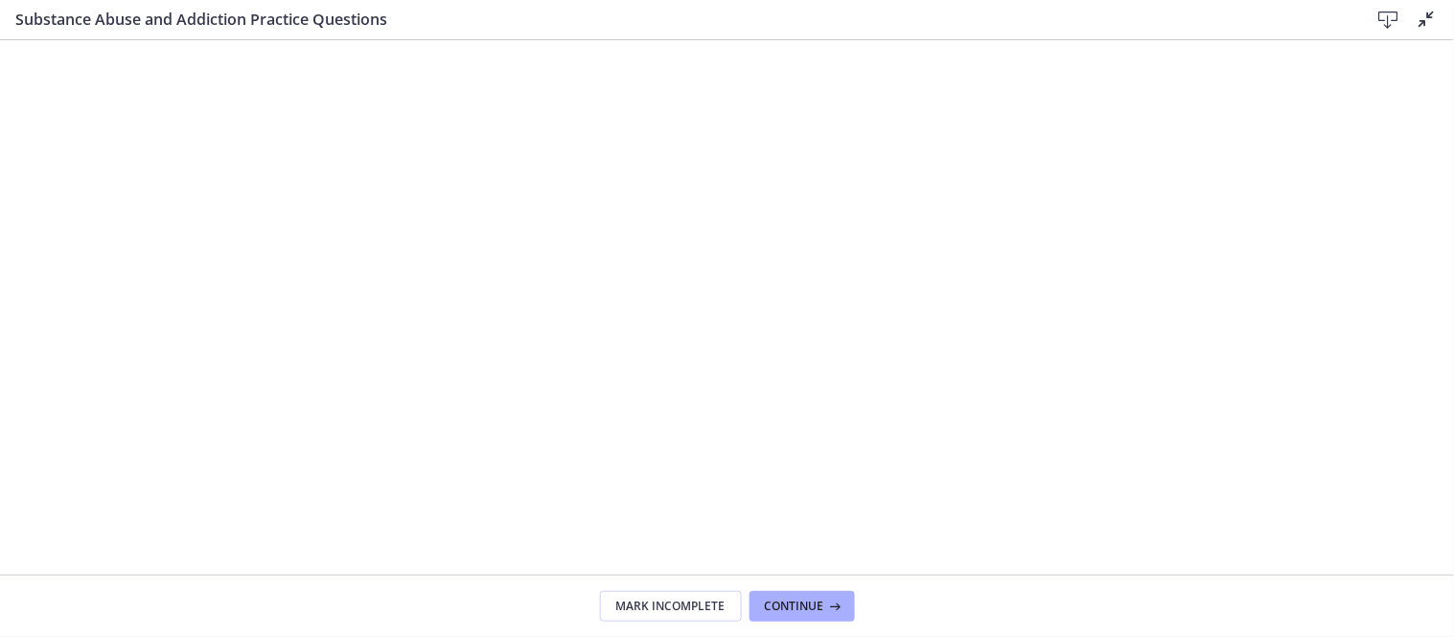
click at [1308, 17] on icon at bounding box center [1427, 19] width 23 height 23
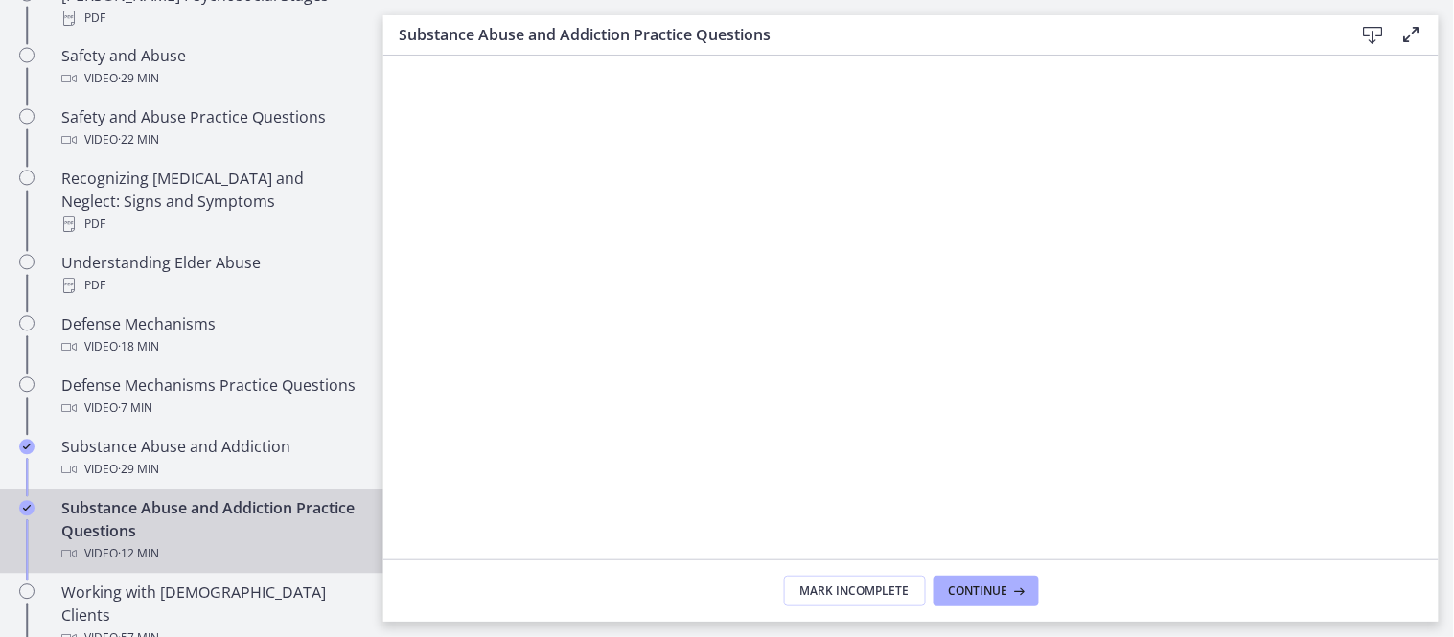
click at [453, 573] on footer "Mark Incomplete Continue" at bounding box center [910, 591] width 1055 height 62
click at [438, 526] on div at bounding box center [910, 415] width 1041 height 523
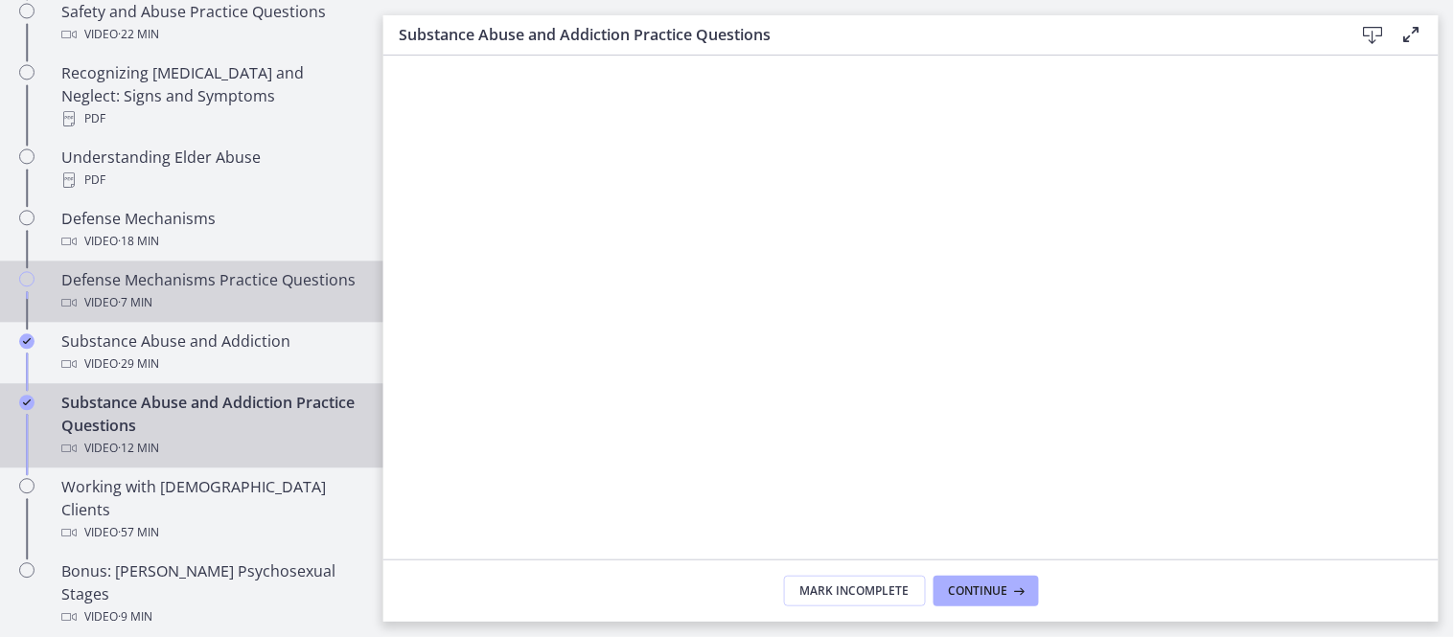
scroll to position [1106, 0]
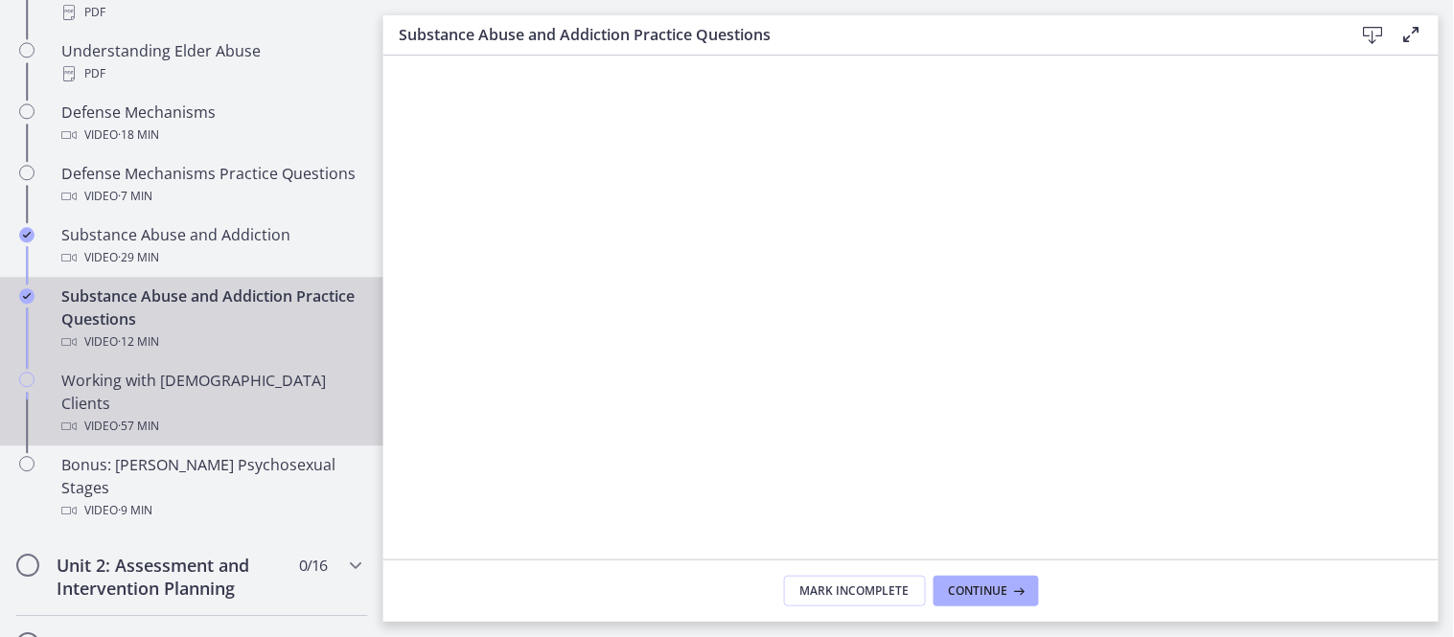
click at [126, 415] on span "· 57 min" at bounding box center [138, 426] width 41 height 23
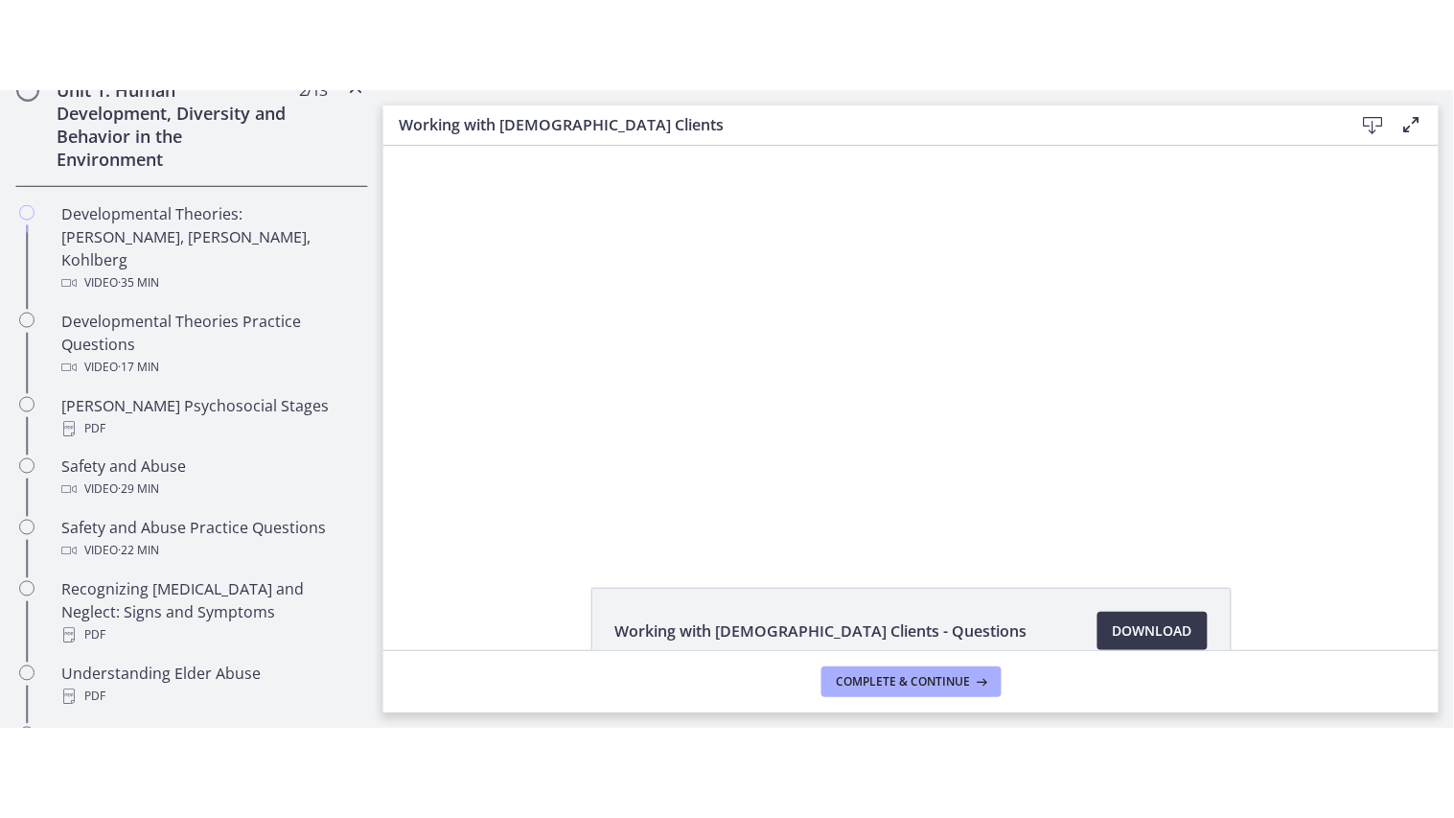
scroll to position [467, 0]
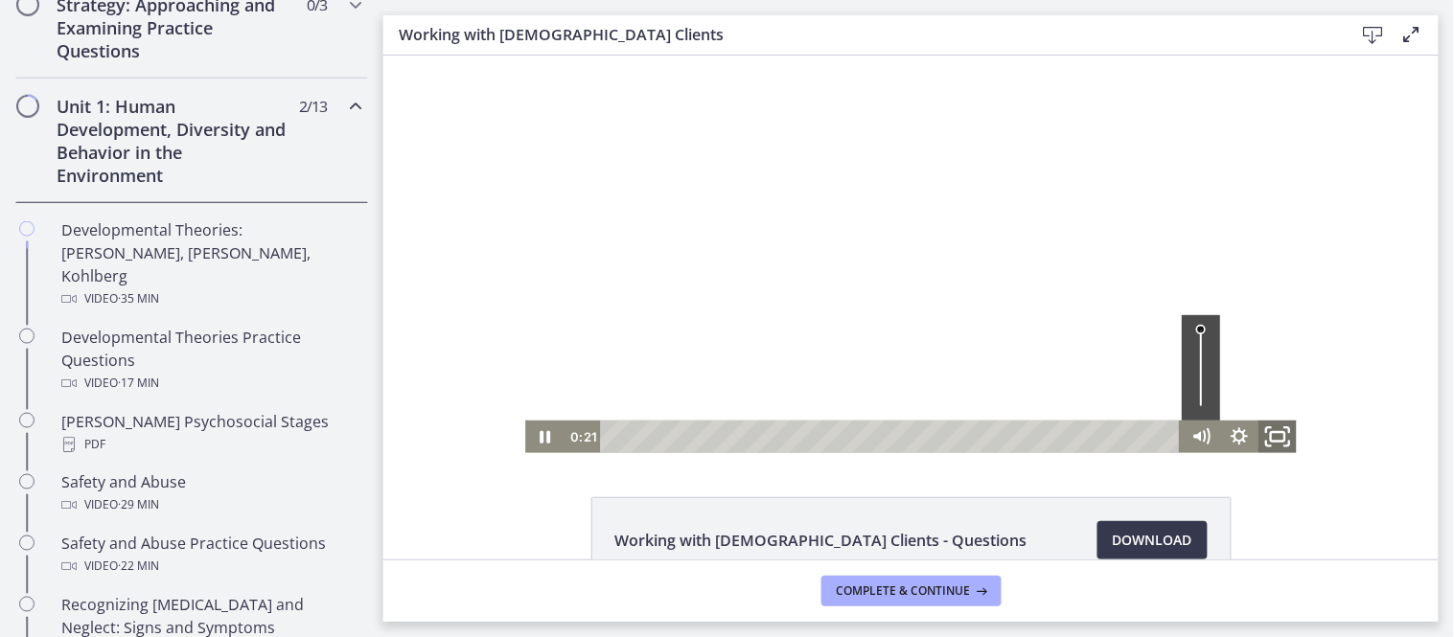
click at [1267, 436] on icon "Fullscreen" at bounding box center [1277, 436] width 46 height 39
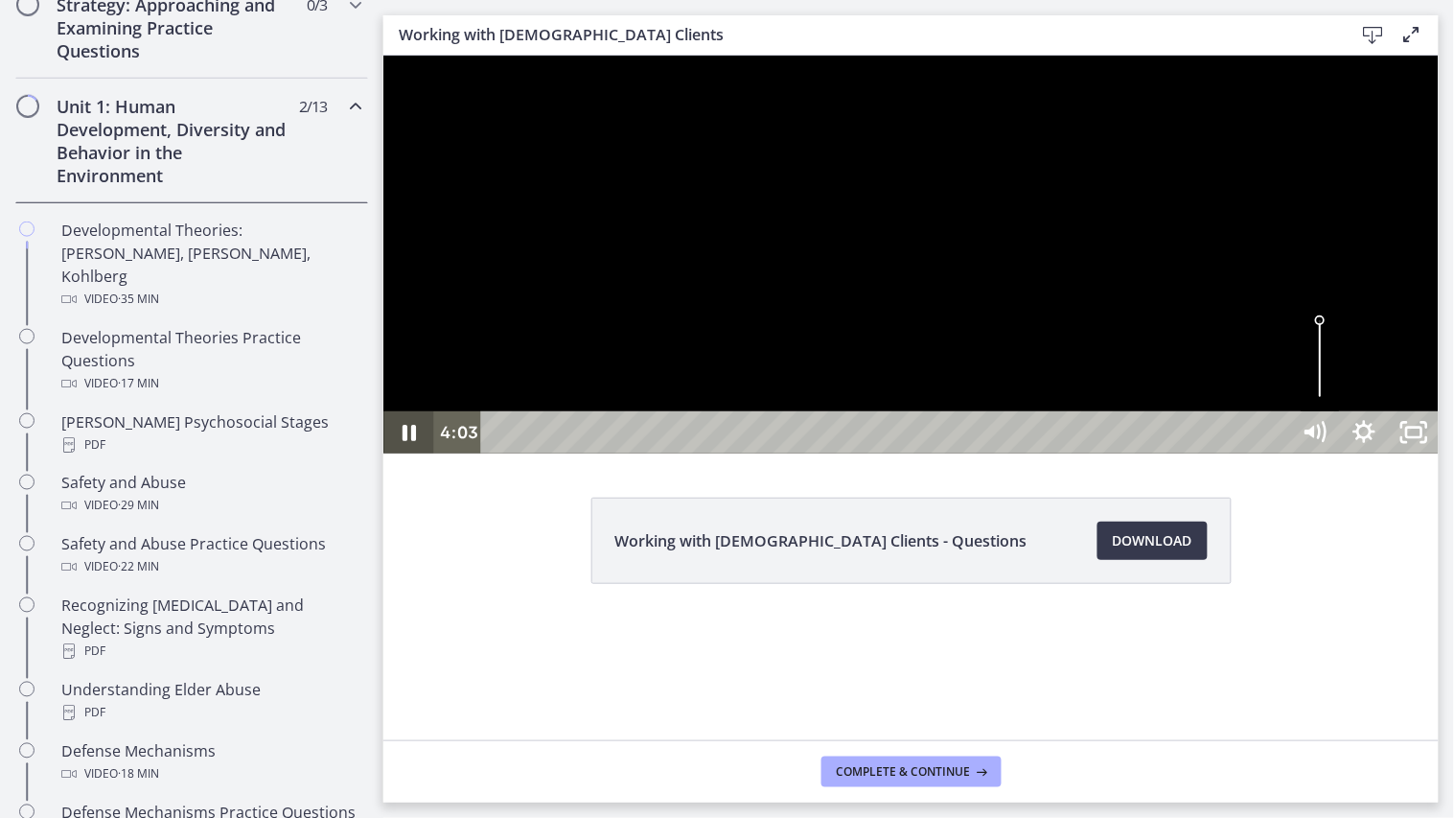
drag, startPoint x: 411, startPoint y: 844, endPoint x: 425, endPoint y: 822, distance: 25.8
click at [411, 440] on icon "Pause" at bounding box center [408, 432] width 13 height 16
click at [406, 440] on icon "Play Video" at bounding box center [409, 431] width 12 height 17
click at [1308, 452] on icon "Show settings menu" at bounding box center [1363, 431] width 50 height 42
click at [1308, 368] on span "1x" at bounding box center [1381, 347] width 87 height 42
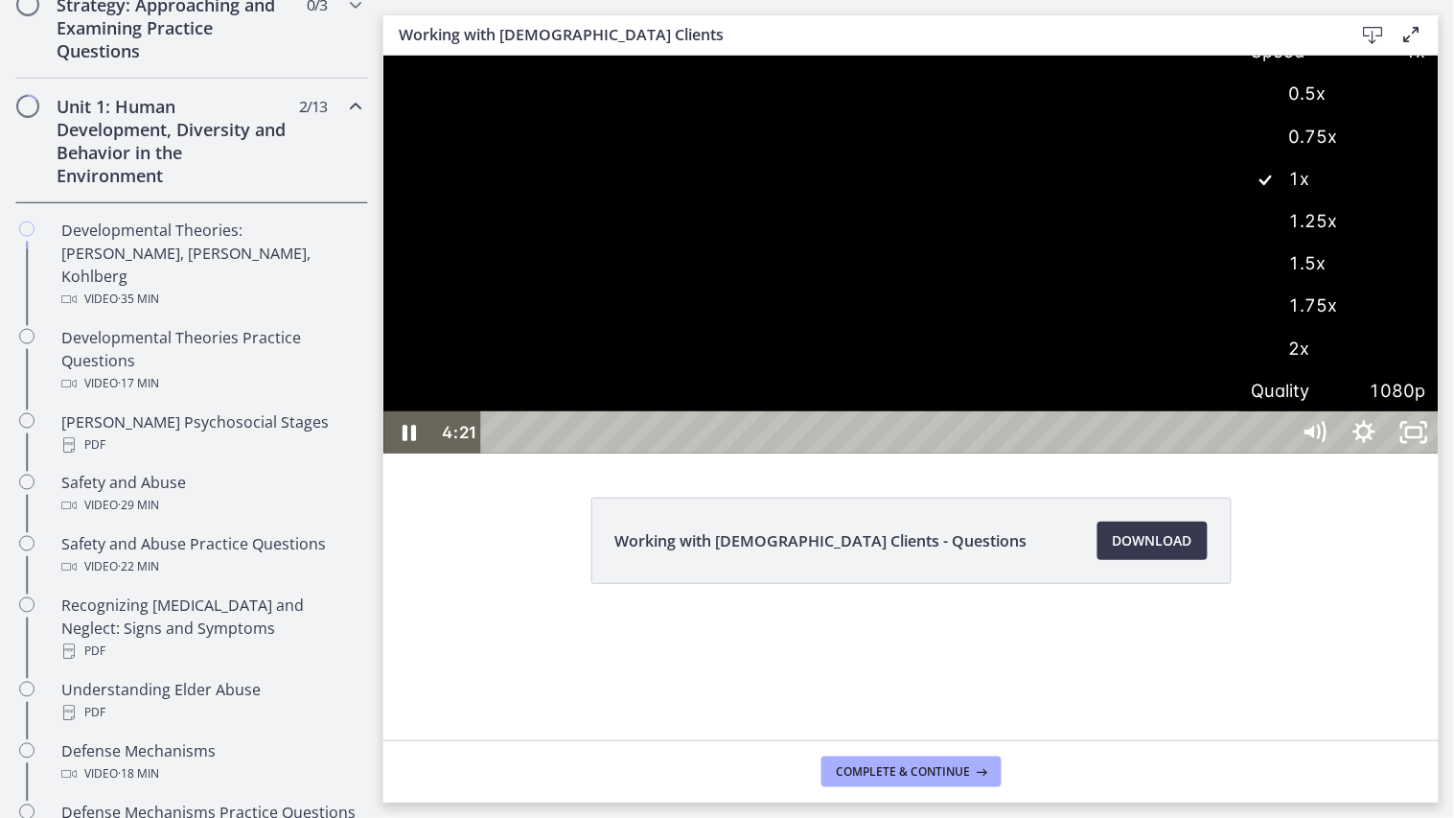
click at [1308, 242] on label "1.25x" at bounding box center [1337, 220] width 199 height 44
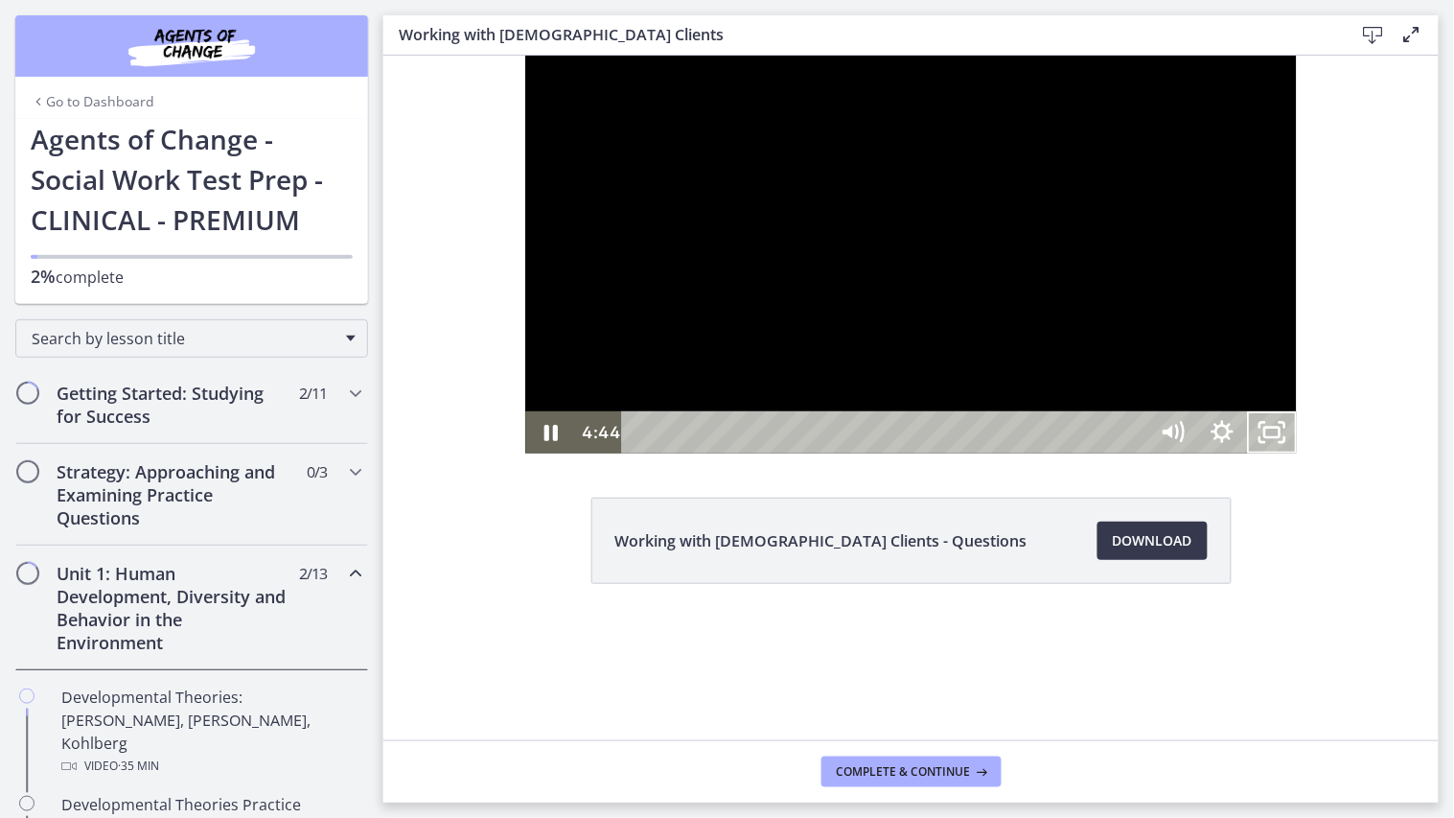
scroll to position [467, 0]
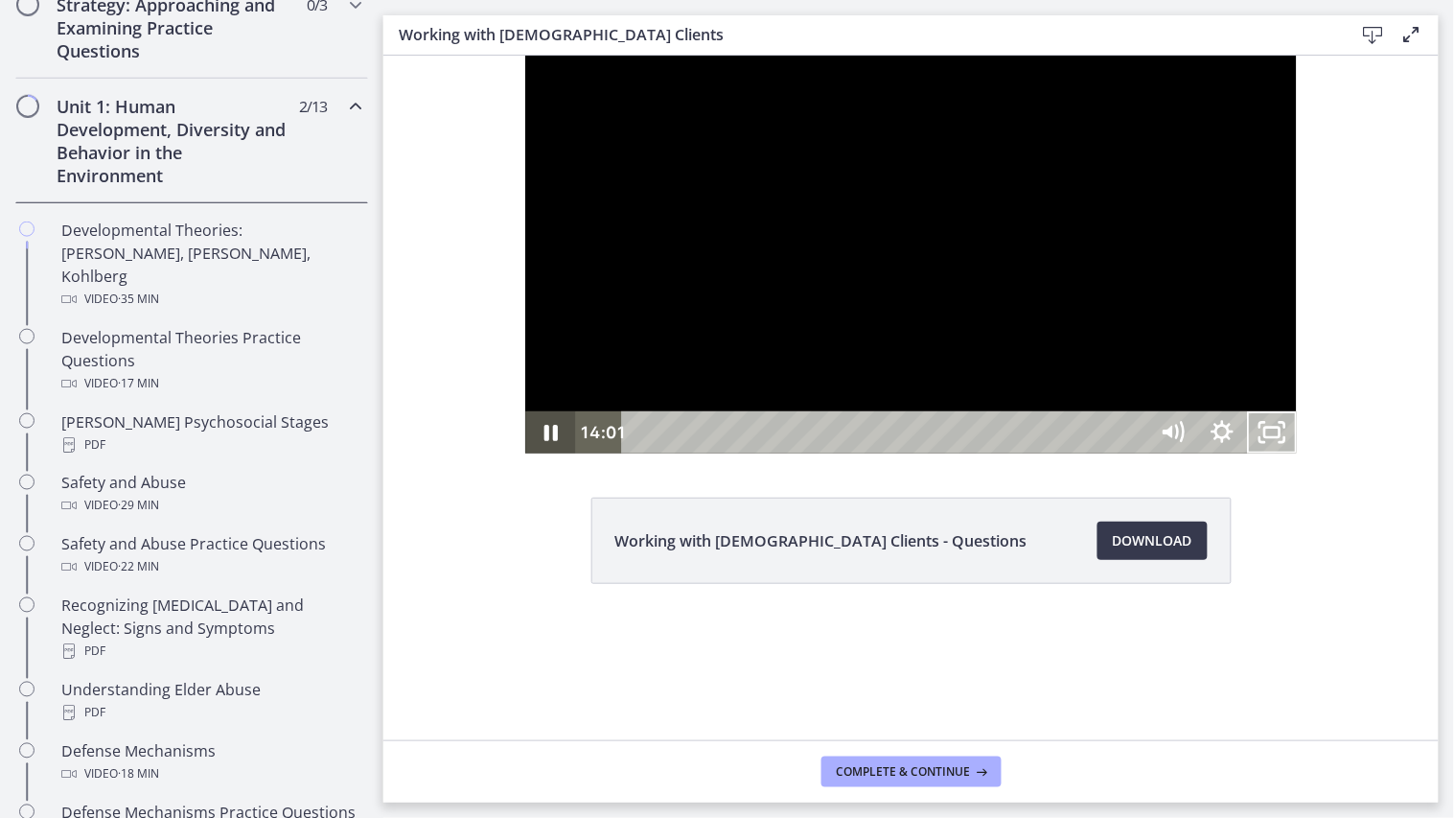
click at [524, 452] on icon "Pause" at bounding box center [549, 431] width 50 height 42
